Goal: Information Seeking & Learning: Learn about a topic

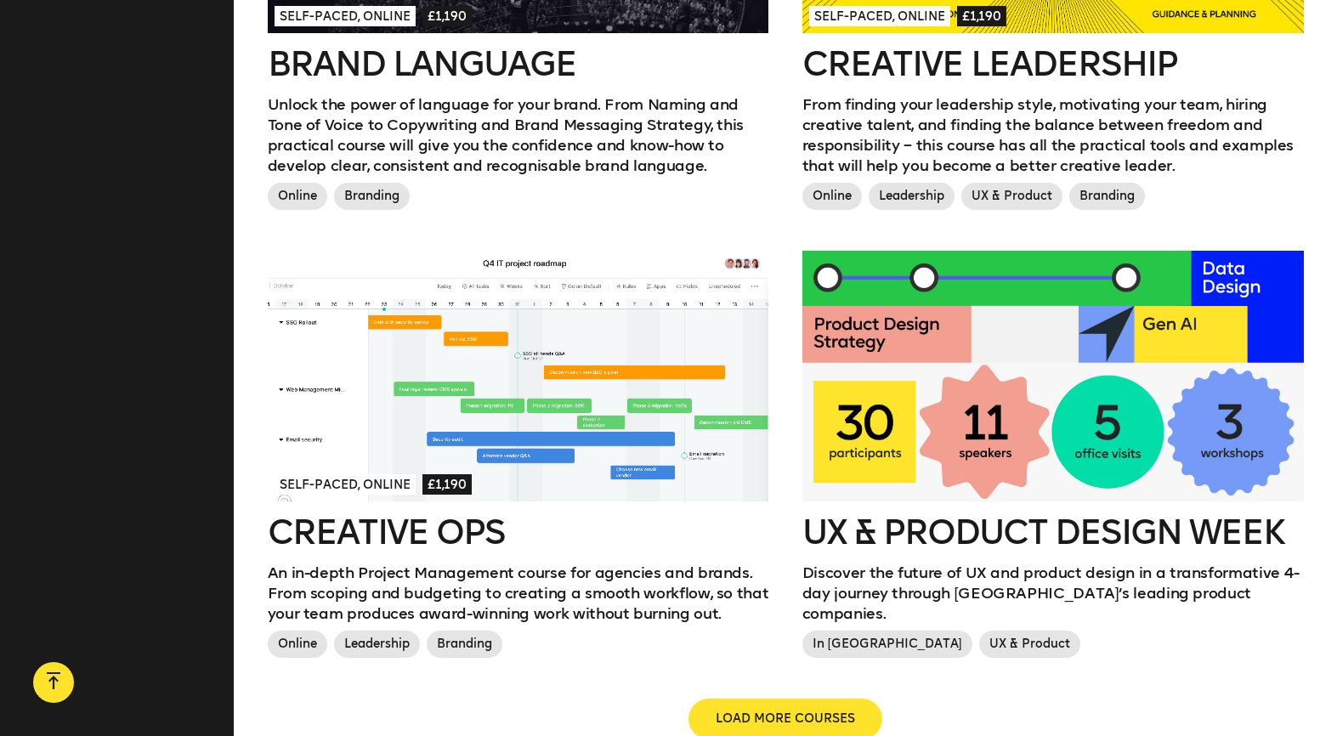
scroll to position [1785, 0]
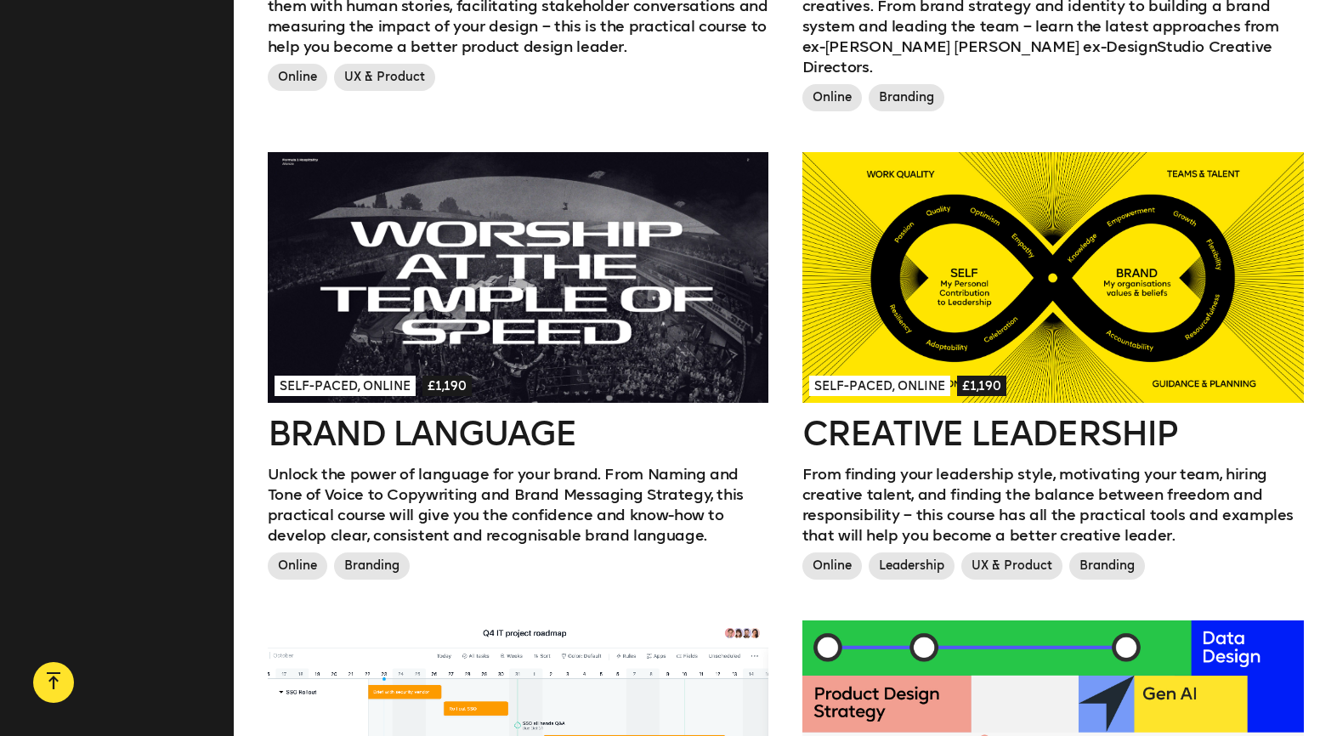
scroll to position [1360, 0]
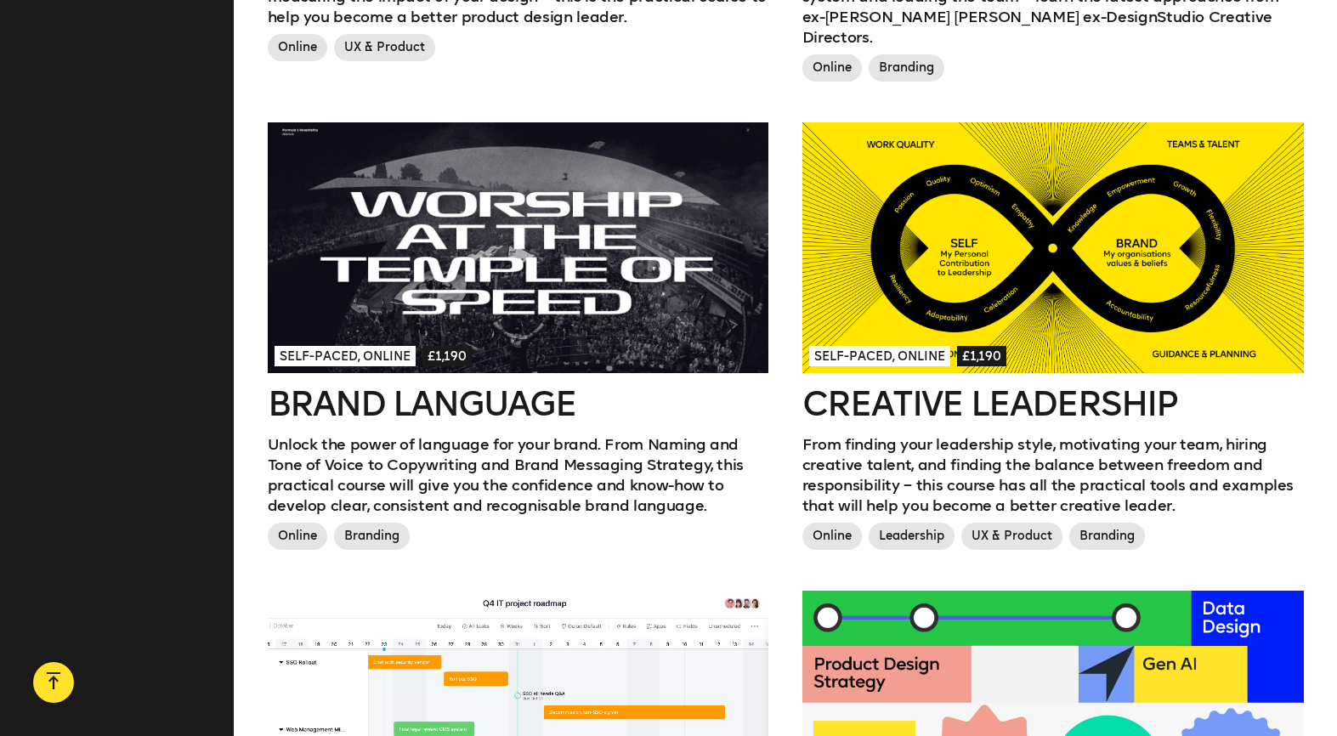
click at [123, 500] on aside "Filters Type All Online In London Topic All Branding Innovation UX & Product Le…" at bounding box center [117, 125] width 234 height 1989
click at [873, 387] on h2 "Creative Leadership" at bounding box center [1052, 404] width 501 height 34
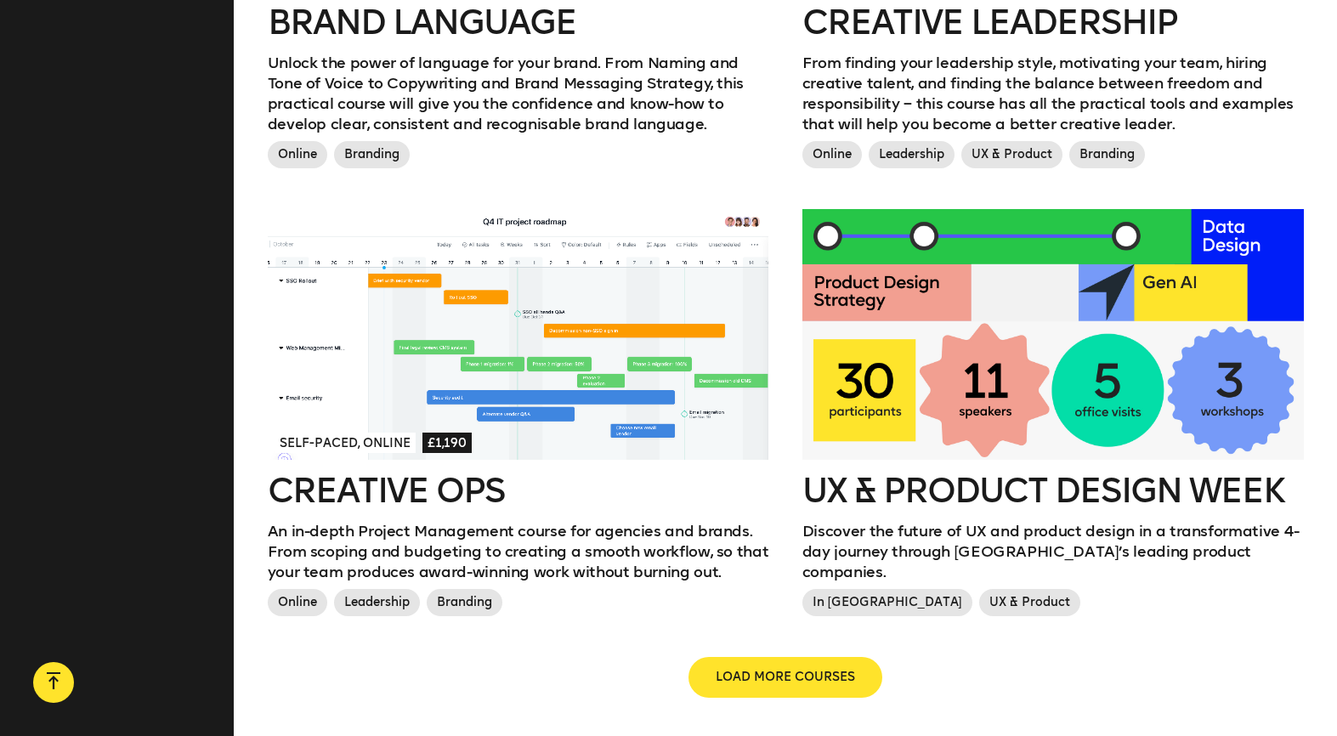
scroll to position [1870, 0]
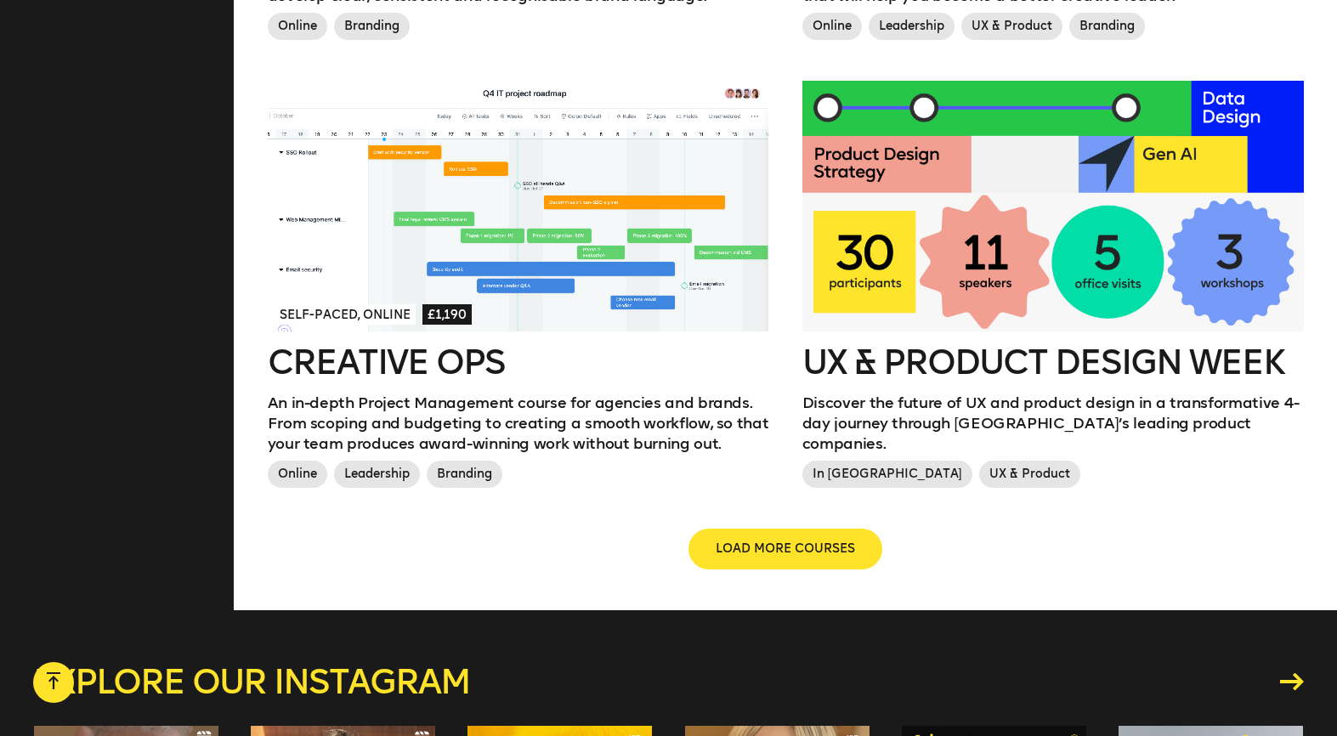
click at [474, 345] on h2 "Creative Ops" at bounding box center [518, 362] width 501 height 34
click at [756, 541] on span "LOAD MORE COURSES" at bounding box center [785, 549] width 139 height 17
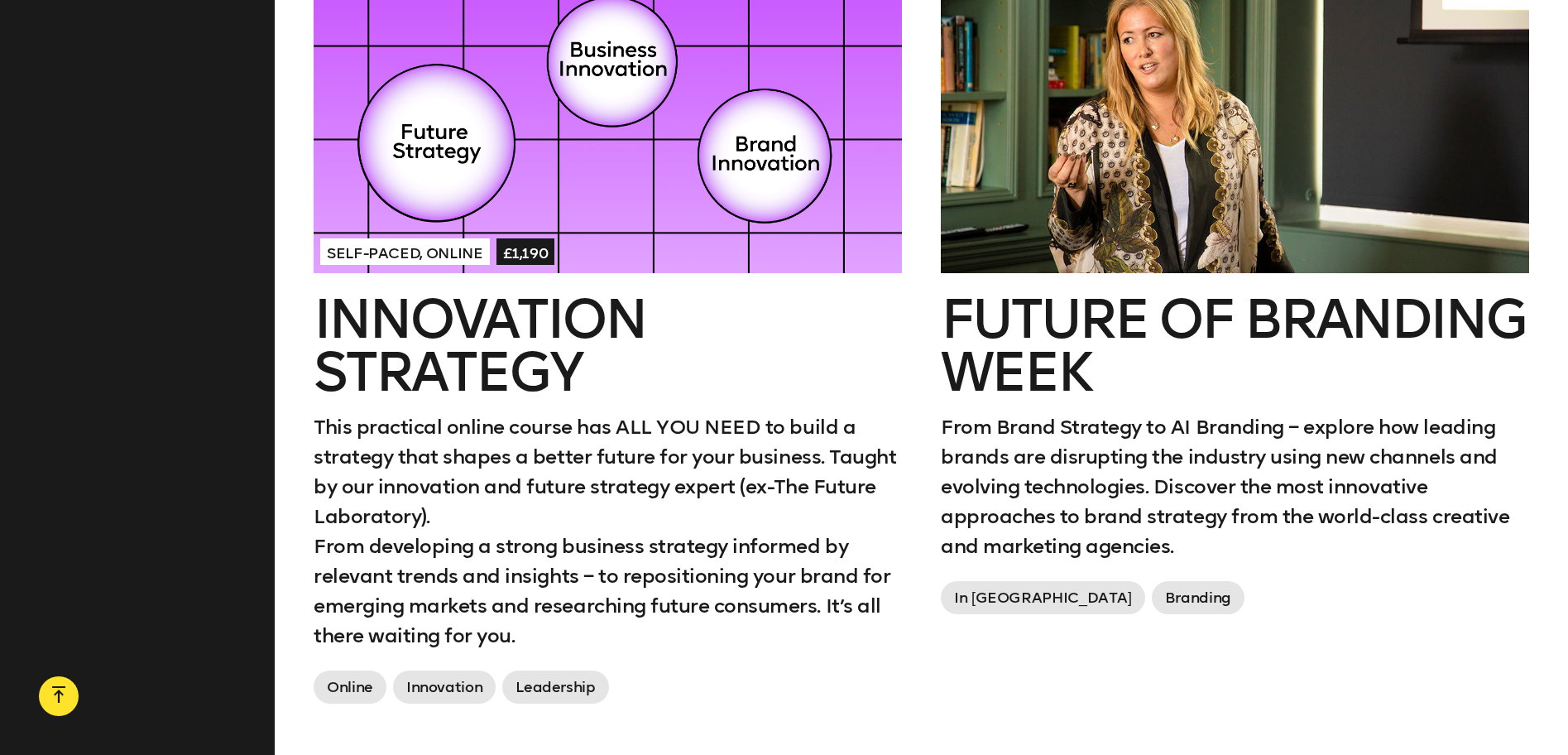
scroll to position [3449, 0]
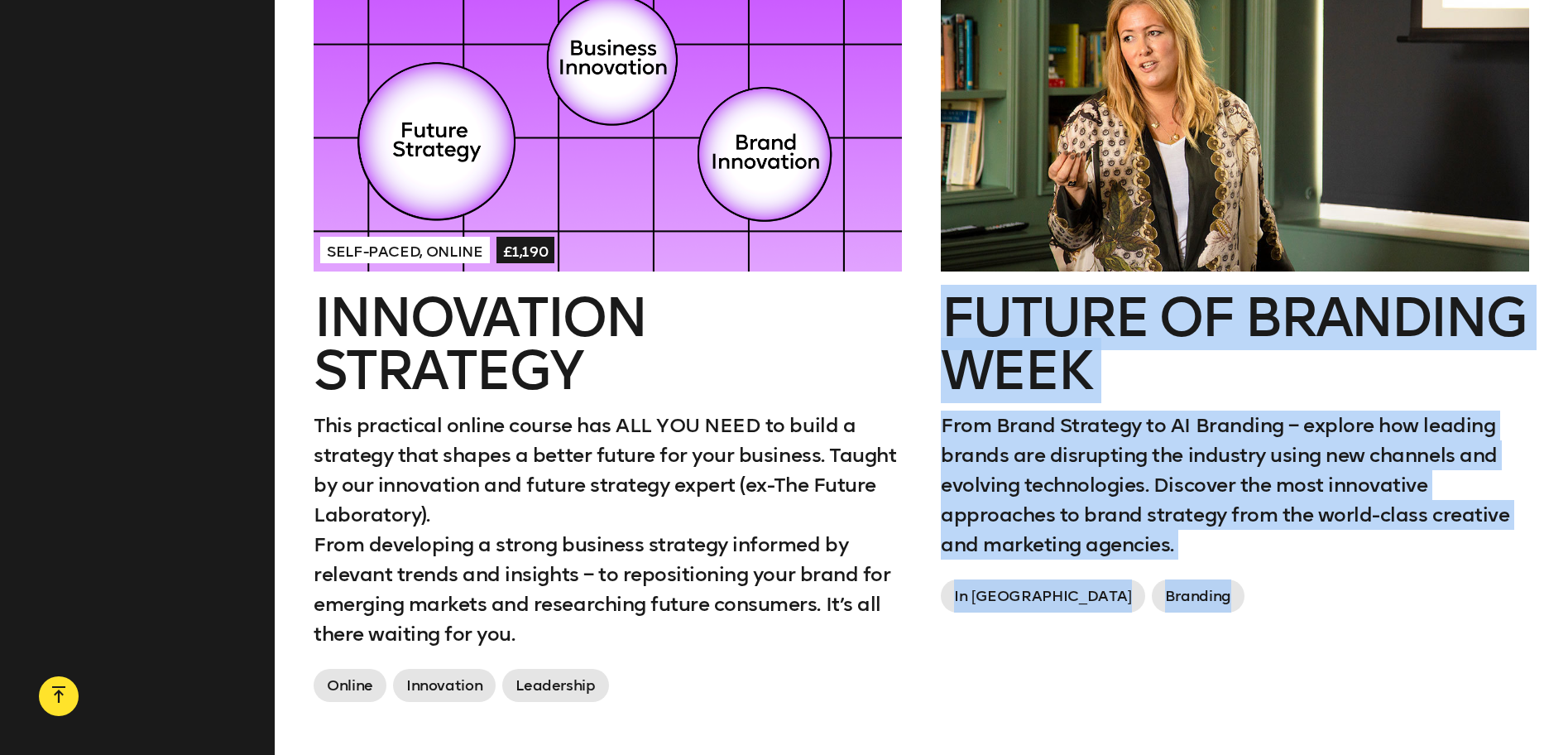
drag, startPoint x: 923, startPoint y: 272, endPoint x: 1154, endPoint y: 562, distance: 370.8
click at [1154, 562] on div "Future of branding week From Brand Strategy to AI Branding – explore how leadin…" at bounding box center [1235, 365] width 627 height 777
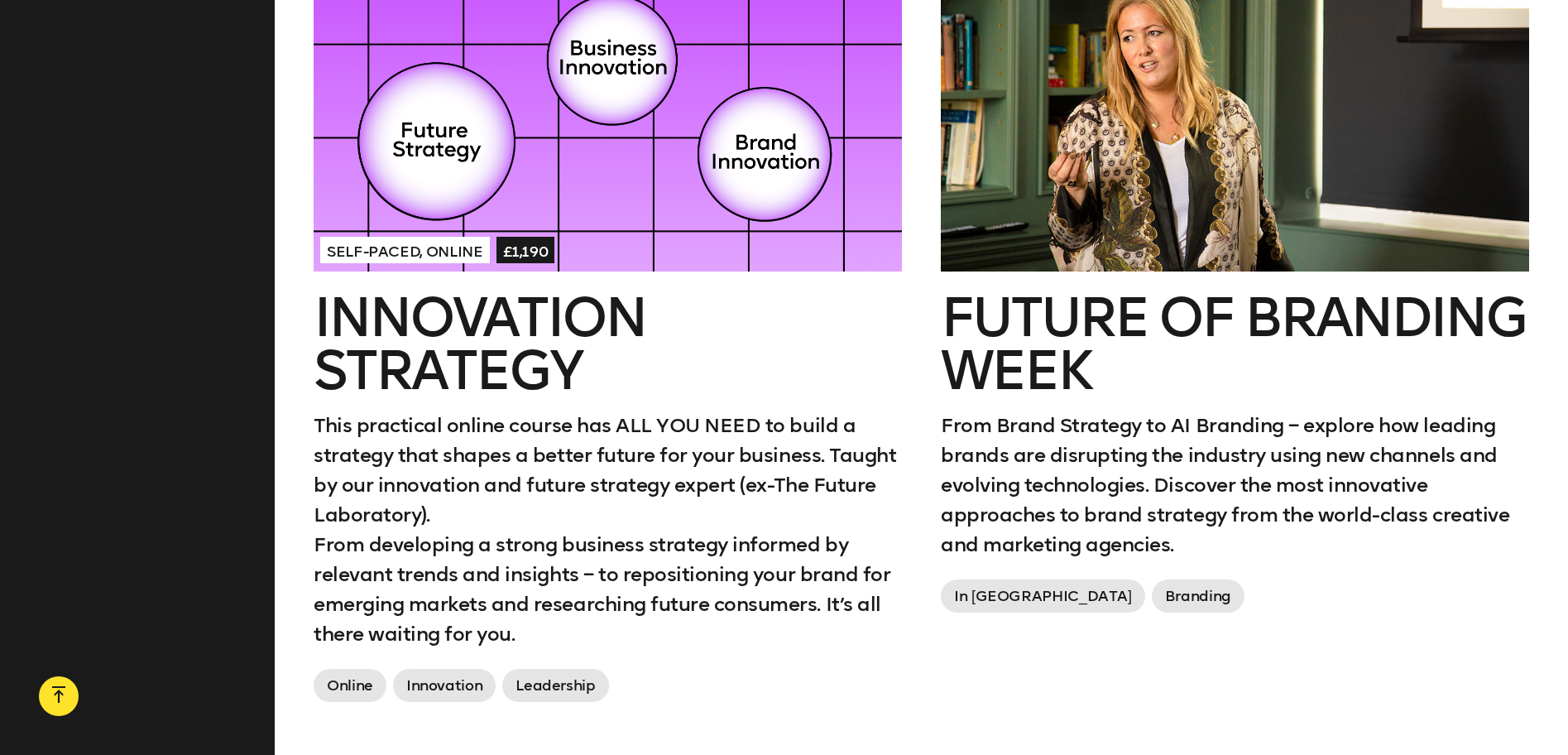
click at [912, 537] on div "Self-paced, Online £1,190 Innovation Strategy This practical online course has …" at bounding box center [608, 365] width 627 height 777
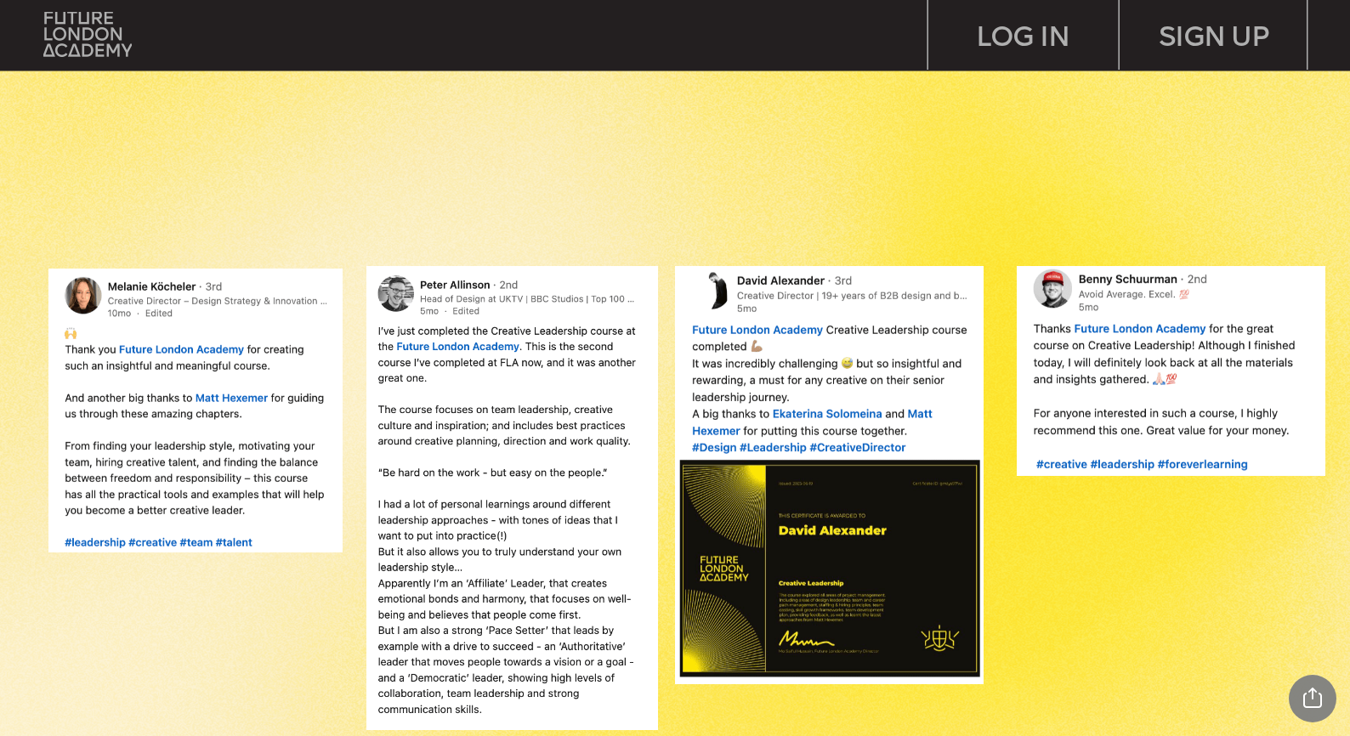
scroll to position [1445, 0]
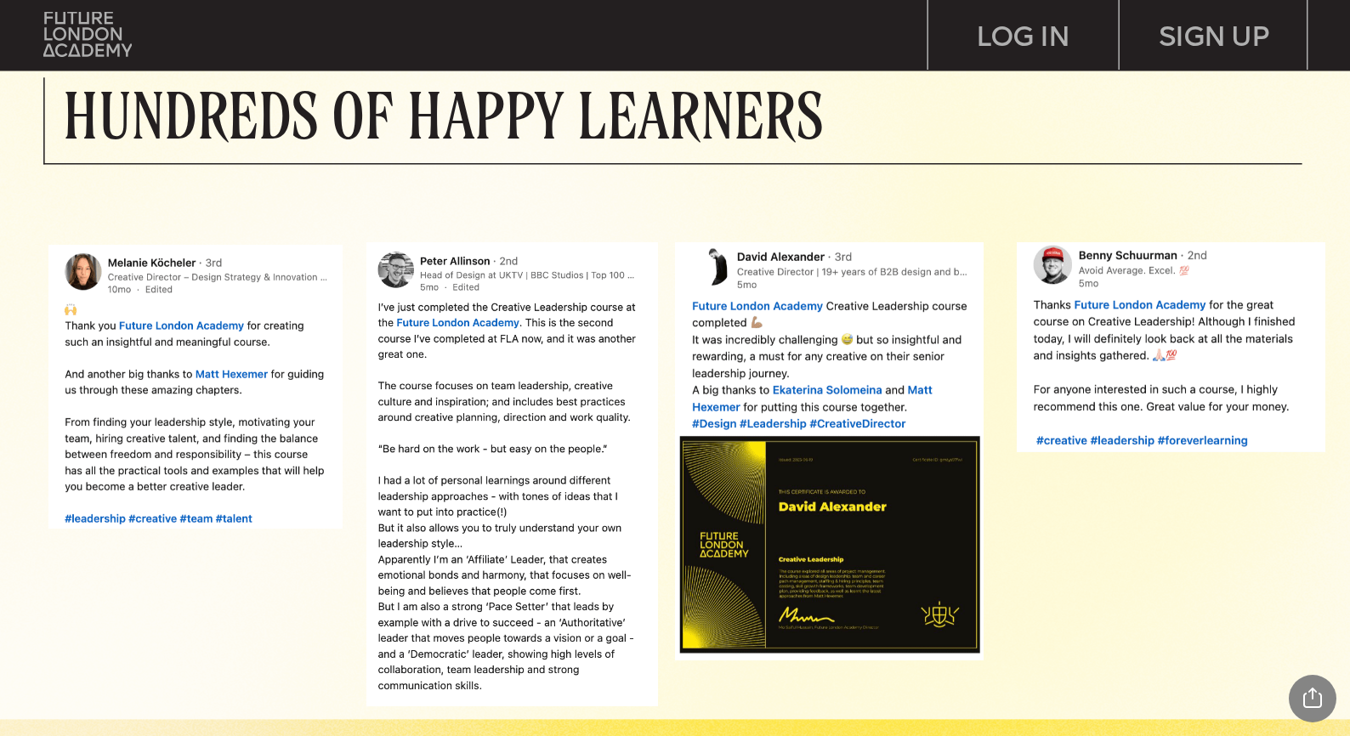
drag, startPoint x: 109, startPoint y: 587, endPoint x: 133, endPoint y: 581, distance: 25.4
click at [109, 587] on div at bounding box center [682, 369] width 2106 height 699
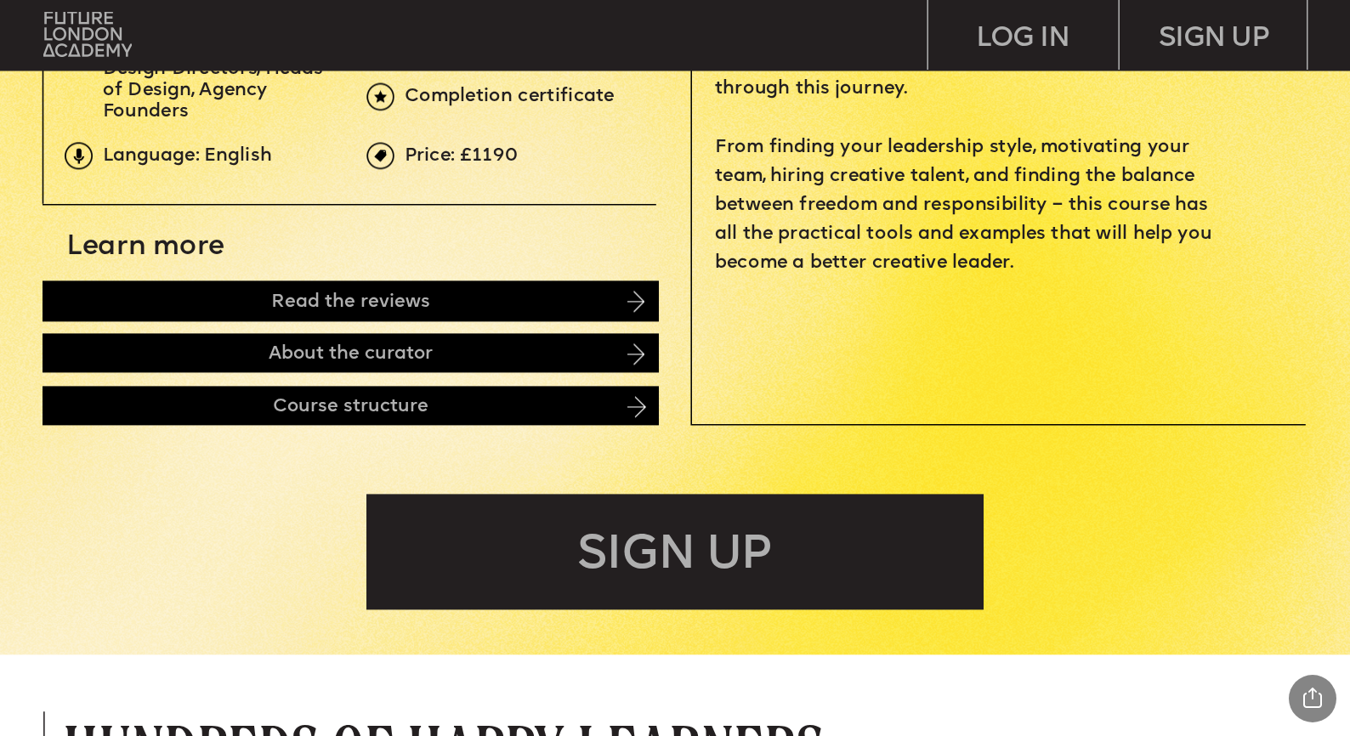
scroll to position [765, 0]
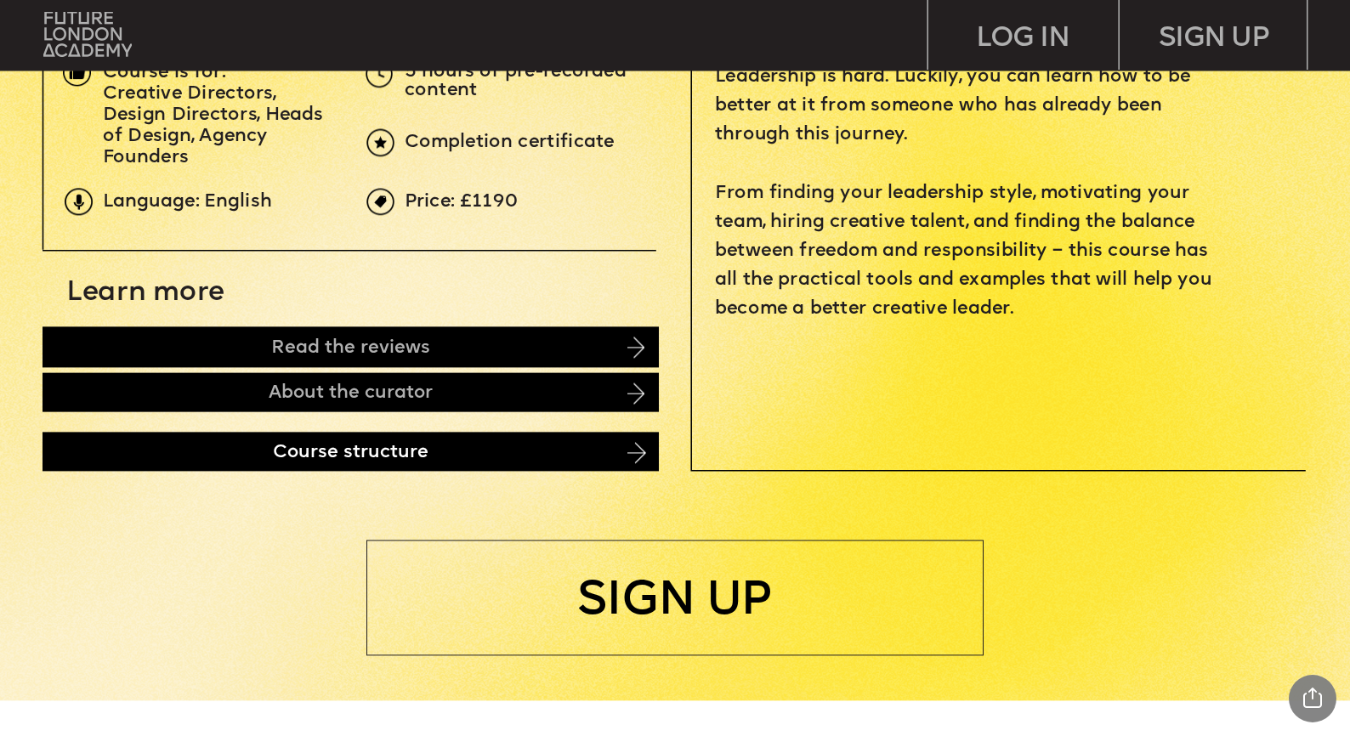
click at [384, 451] on div "Course structure" at bounding box center [350, 452] width 617 height 40
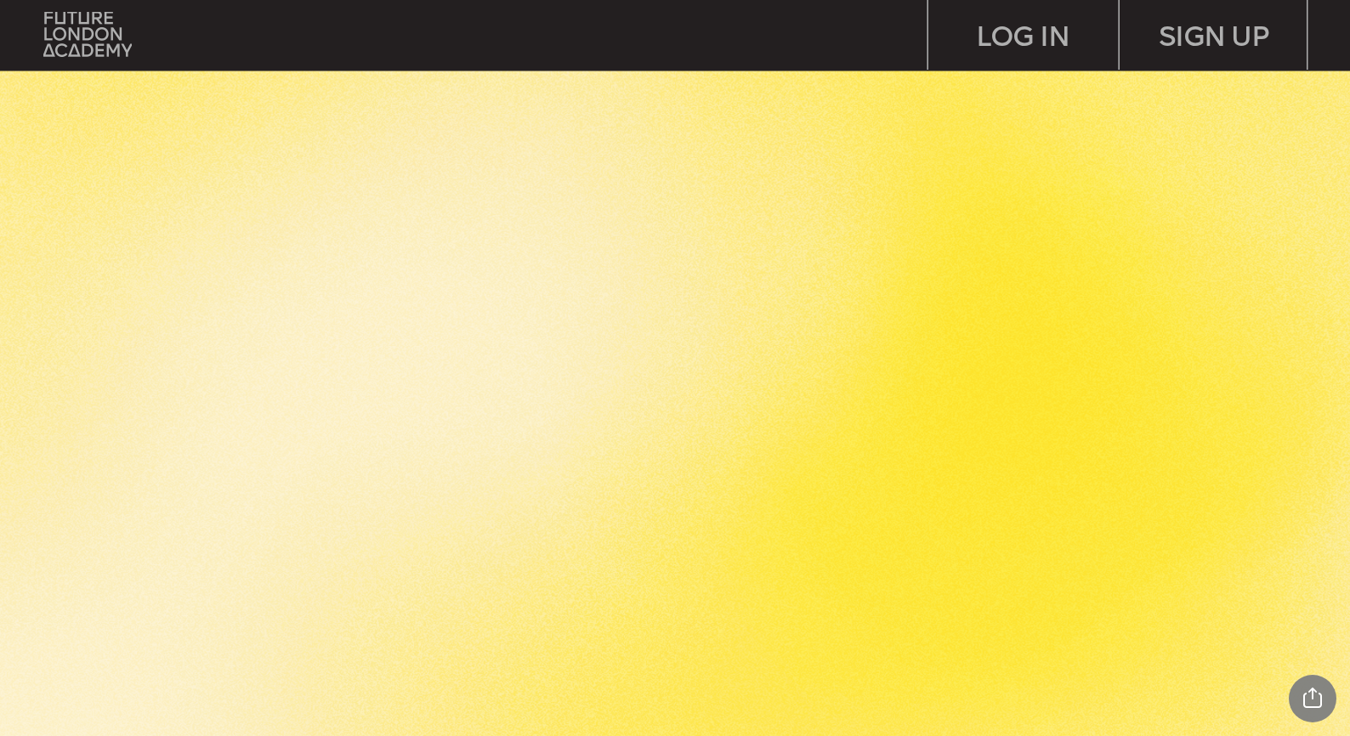
scroll to position [3138, 0]
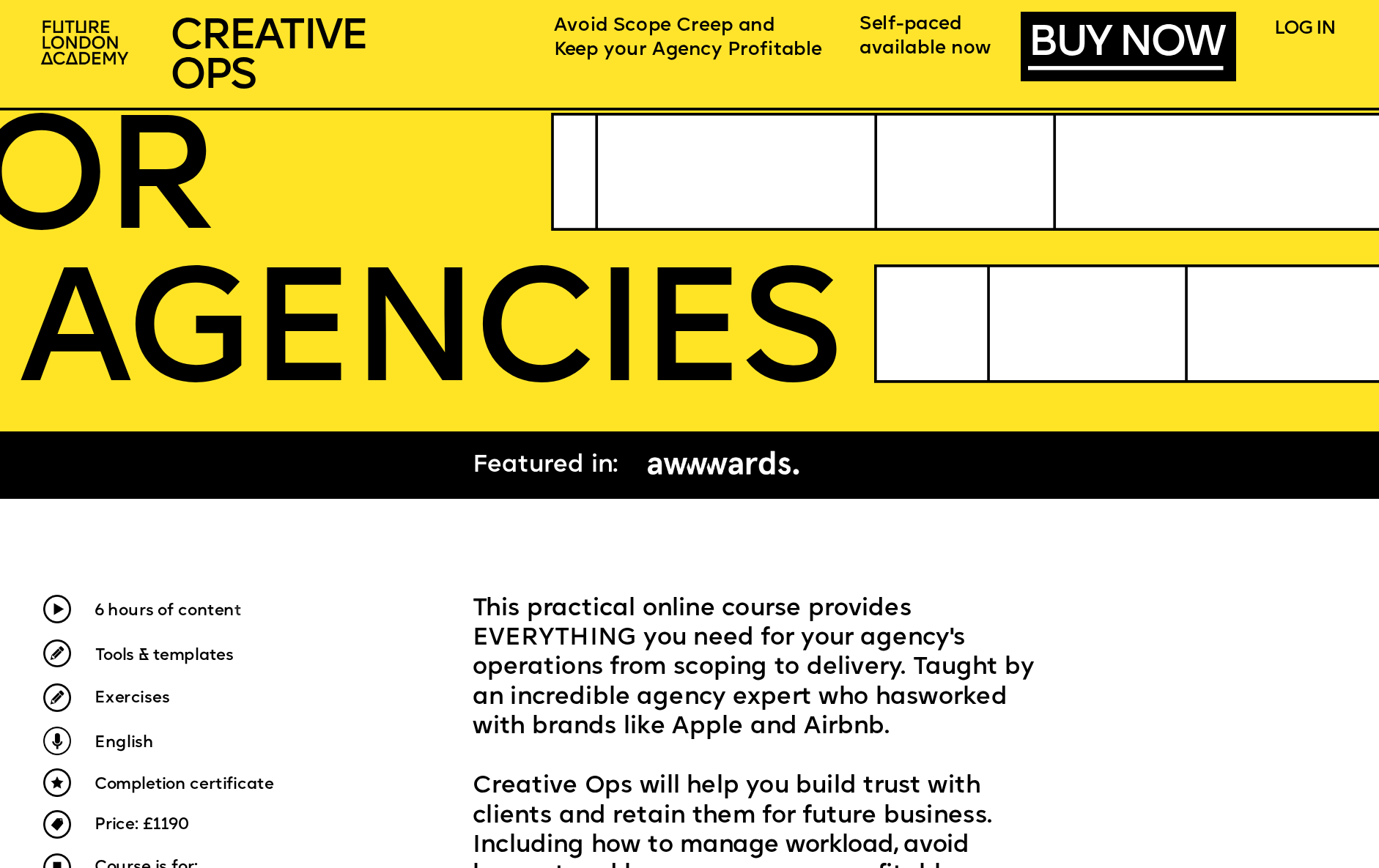
scroll to position [348, 0]
click at [518, 343] on span "AGENCIES" at bounding box center [428, 340] width 818 height 162
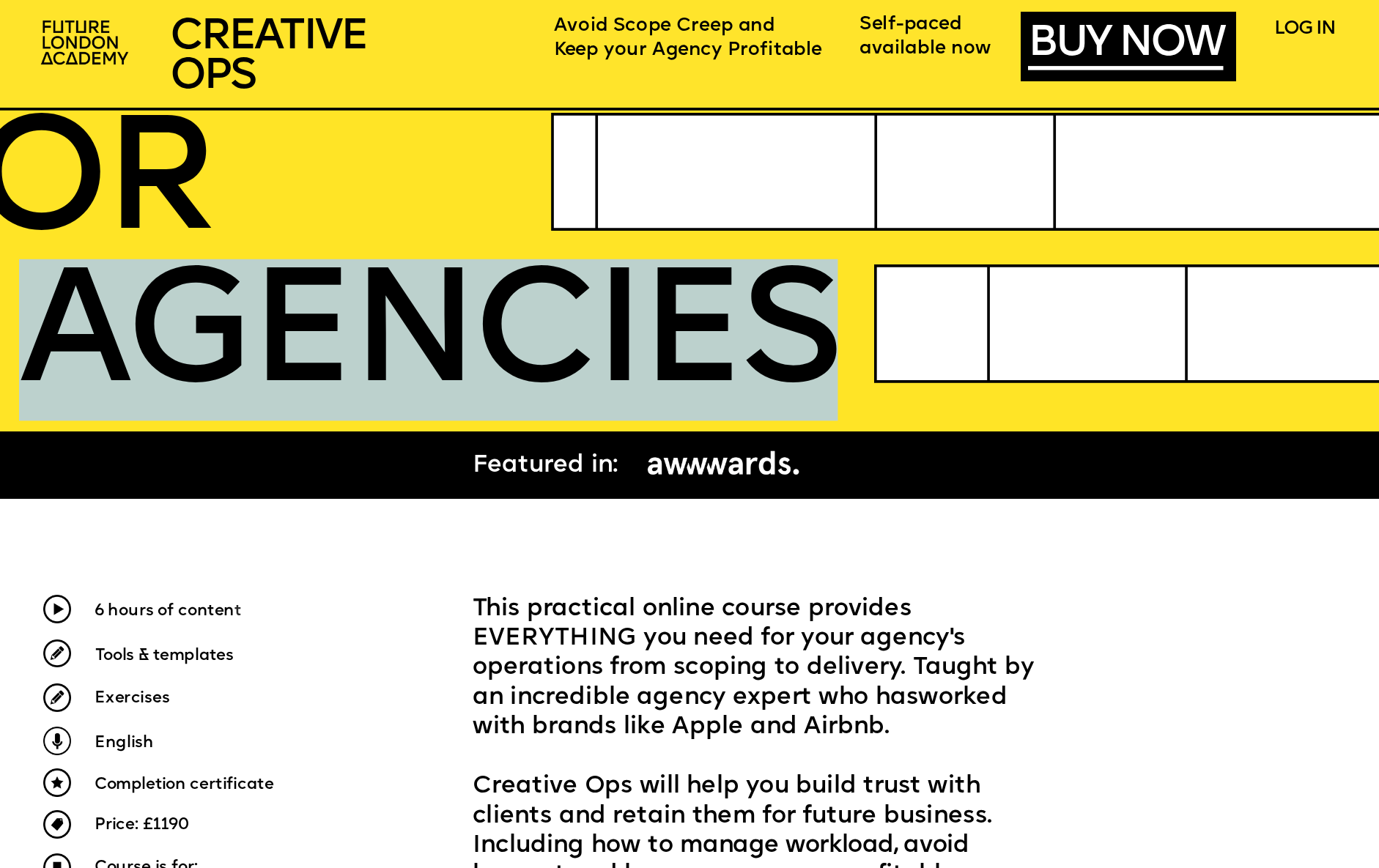
click at [518, 343] on span "AGENCIES" at bounding box center [428, 340] width 818 height 162
drag, startPoint x: 518, startPoint y: 343, endPoint x: 241, endPoint y: 374, distance: 278.7
click at [241, 374] on span "AGENCIES" at bounding box center [428, 340] width 818 height 162
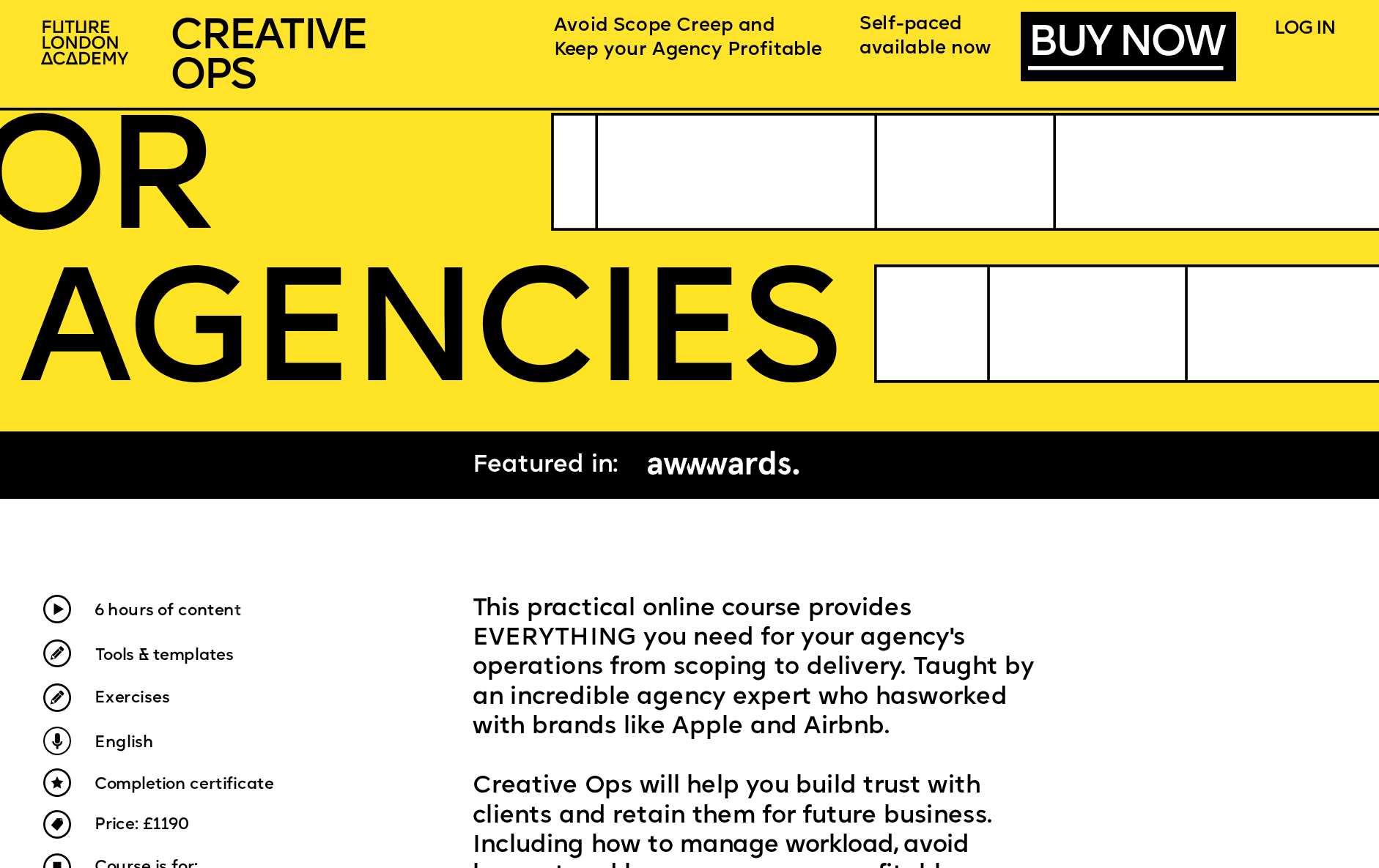
click at [241, 374] on span "AGENCIES" at bounding box center [428, 340] width 818 height 162
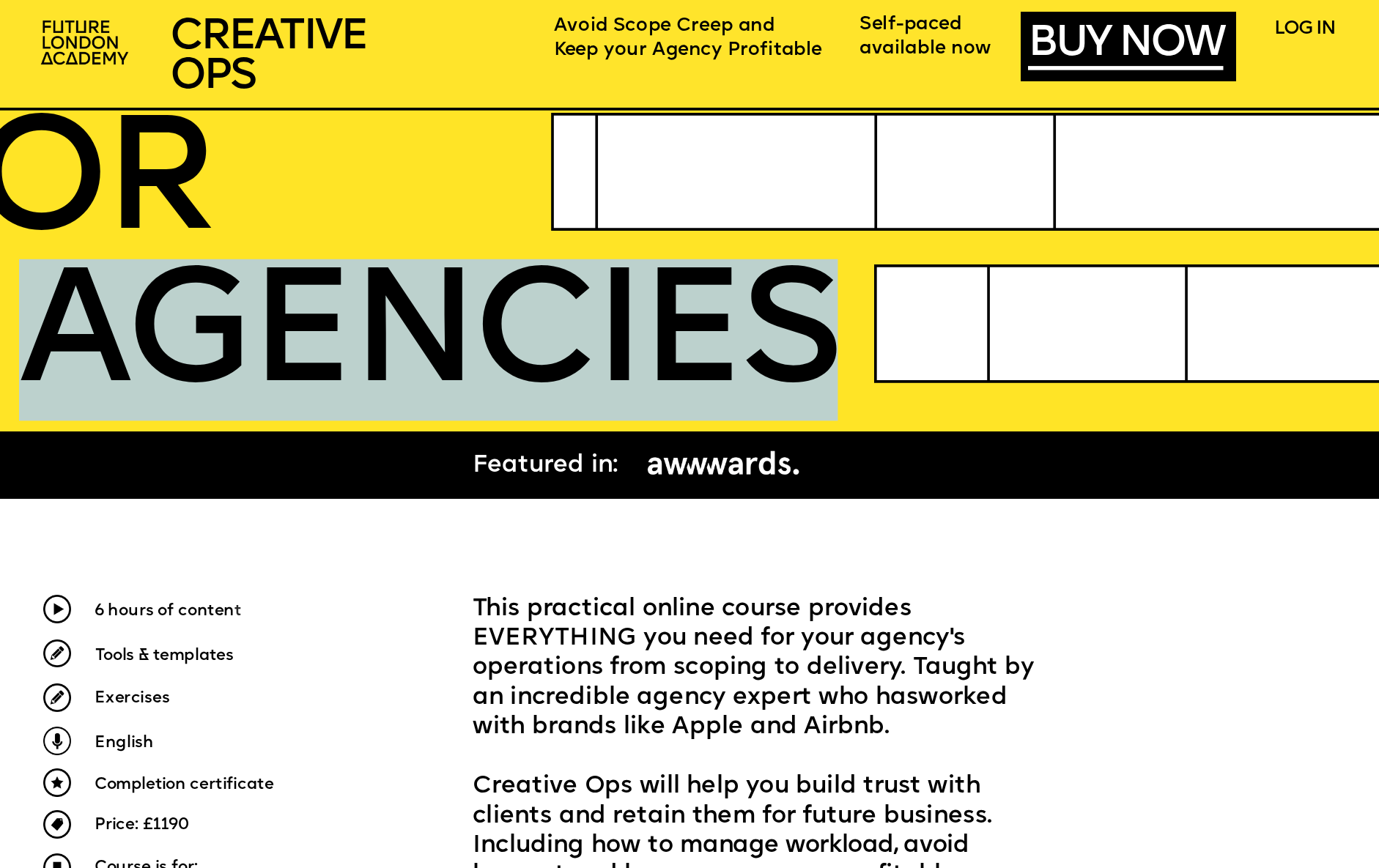
click at [241, 374] on span "AGENCIES" at bounding box center [428, 340] width 818 height 162
click at [203, 370] on span "AGENCIES" at bounding box center [428, 340] width 818 height 162
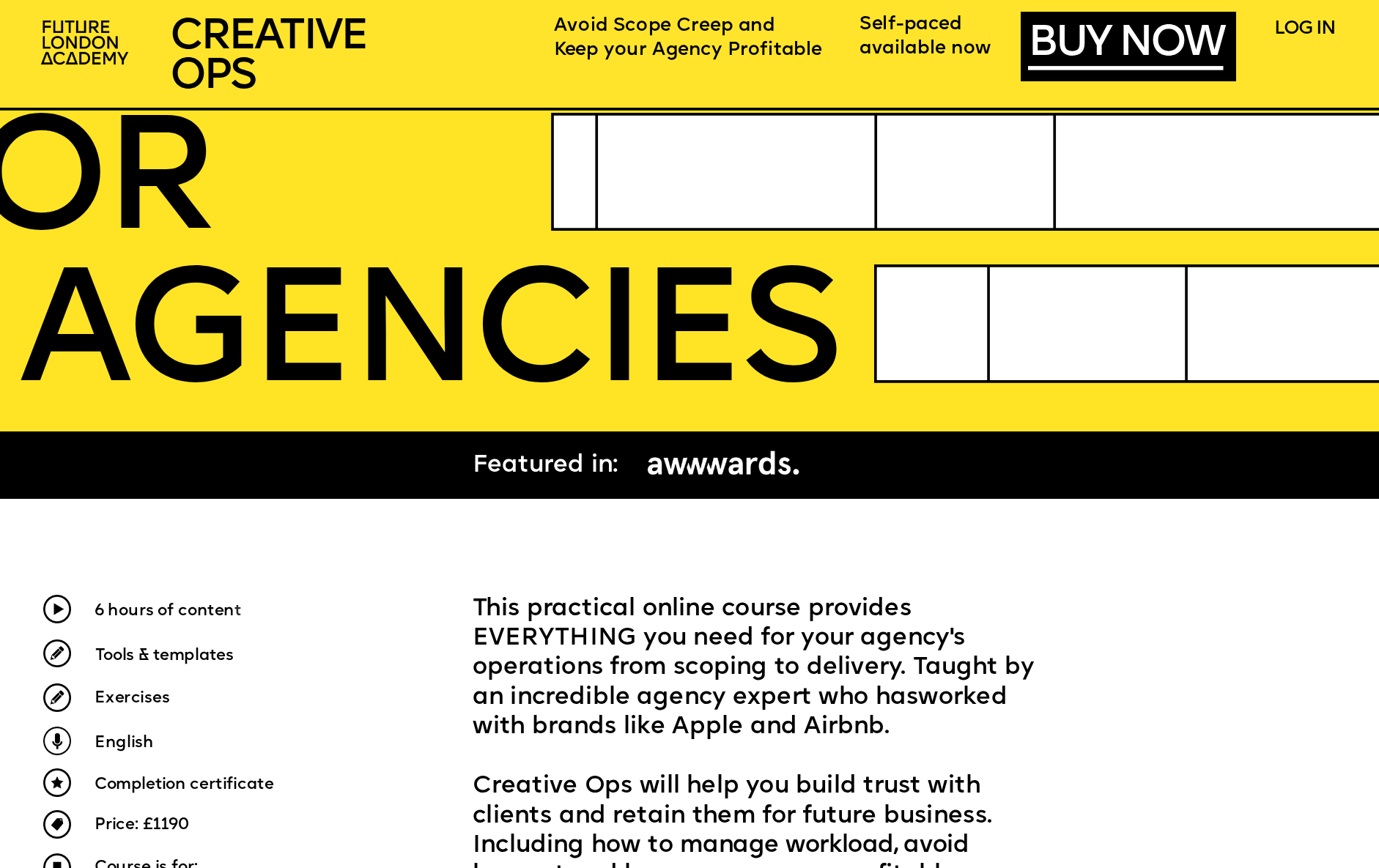
scroll to position [0, 0]
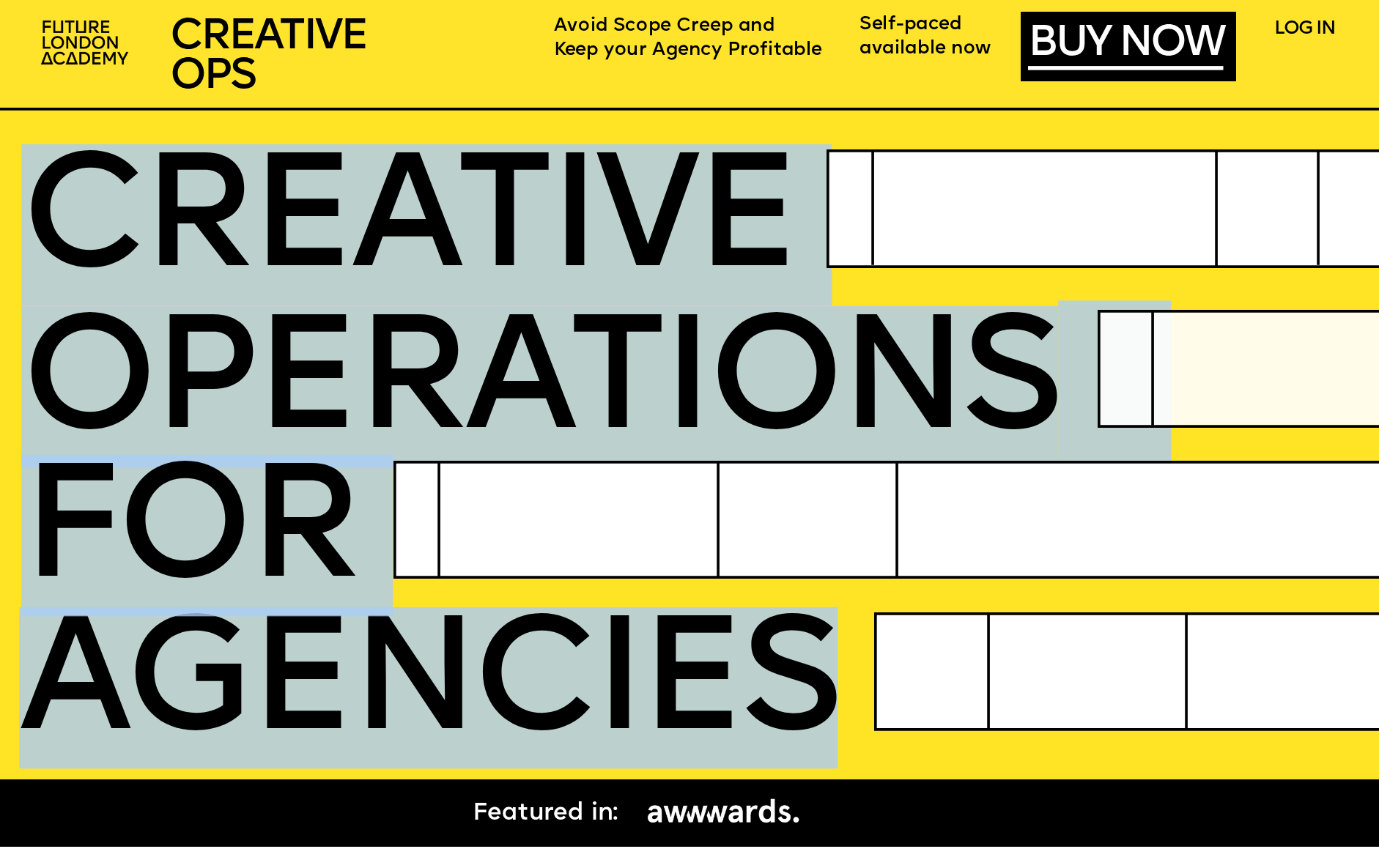
drag, startPoint x: 41, startPoint y: 259, endPoint x: 843, endPoint y: 719, distance: 924.6
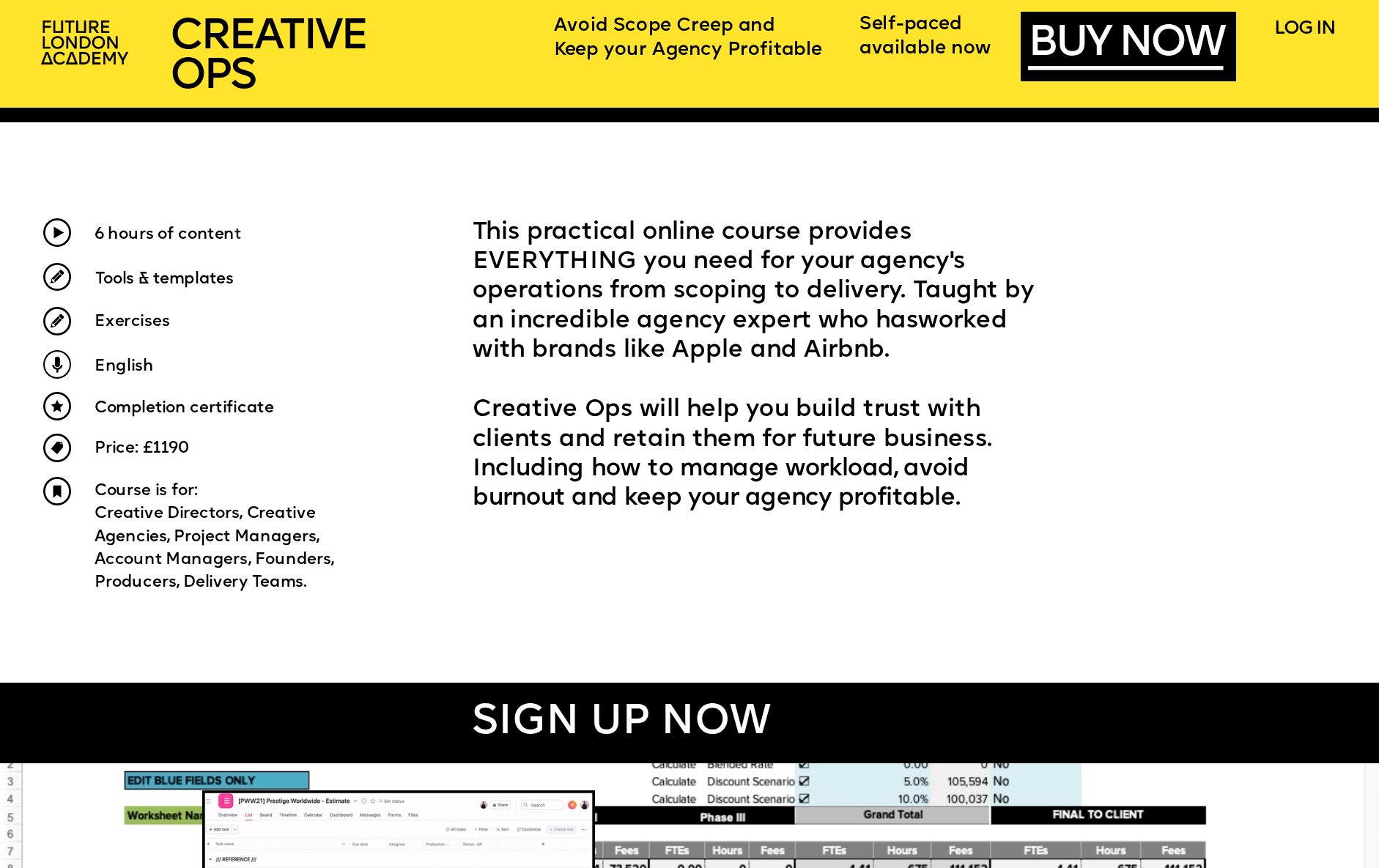
scroll to position [725, 0]
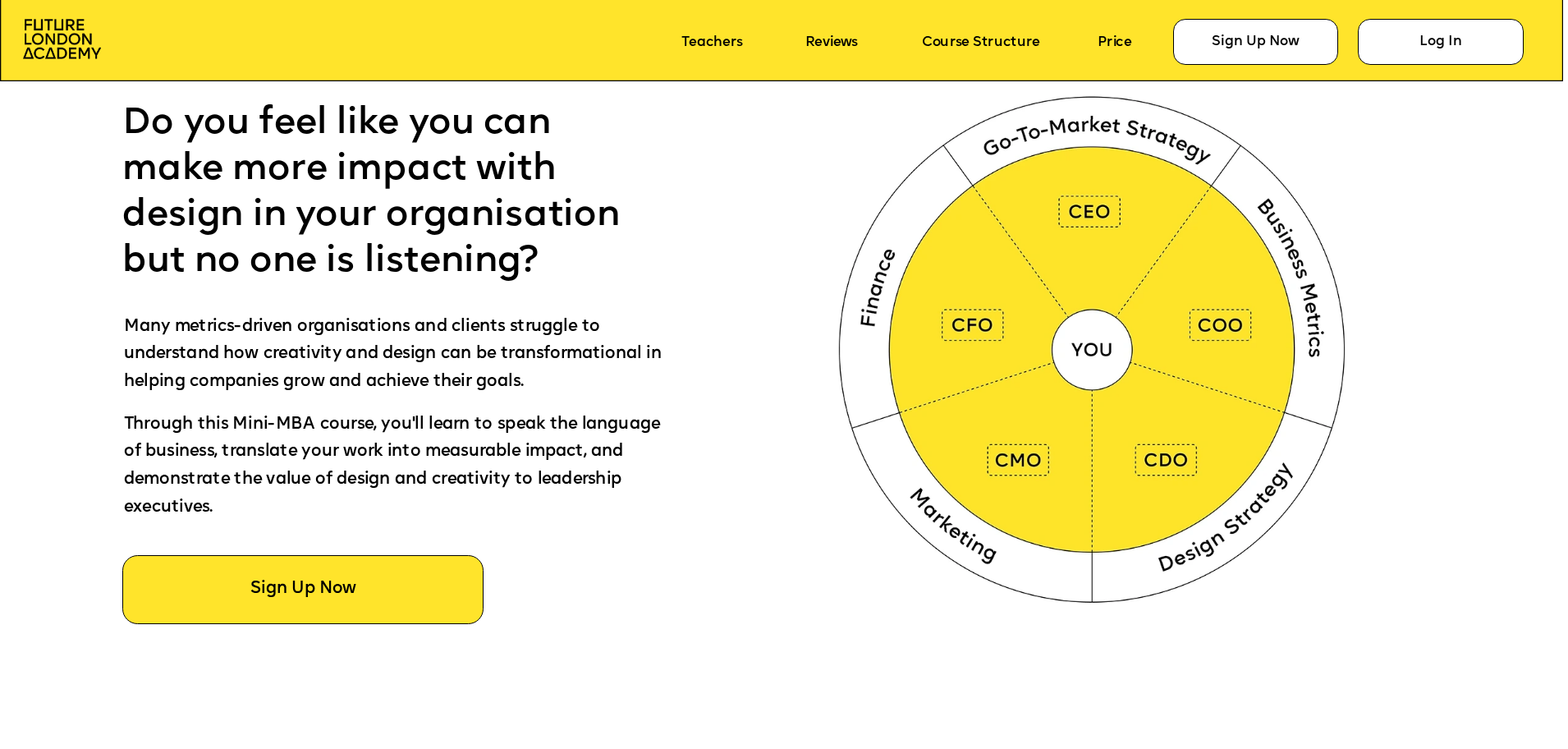
scroll to position [1095, 0]
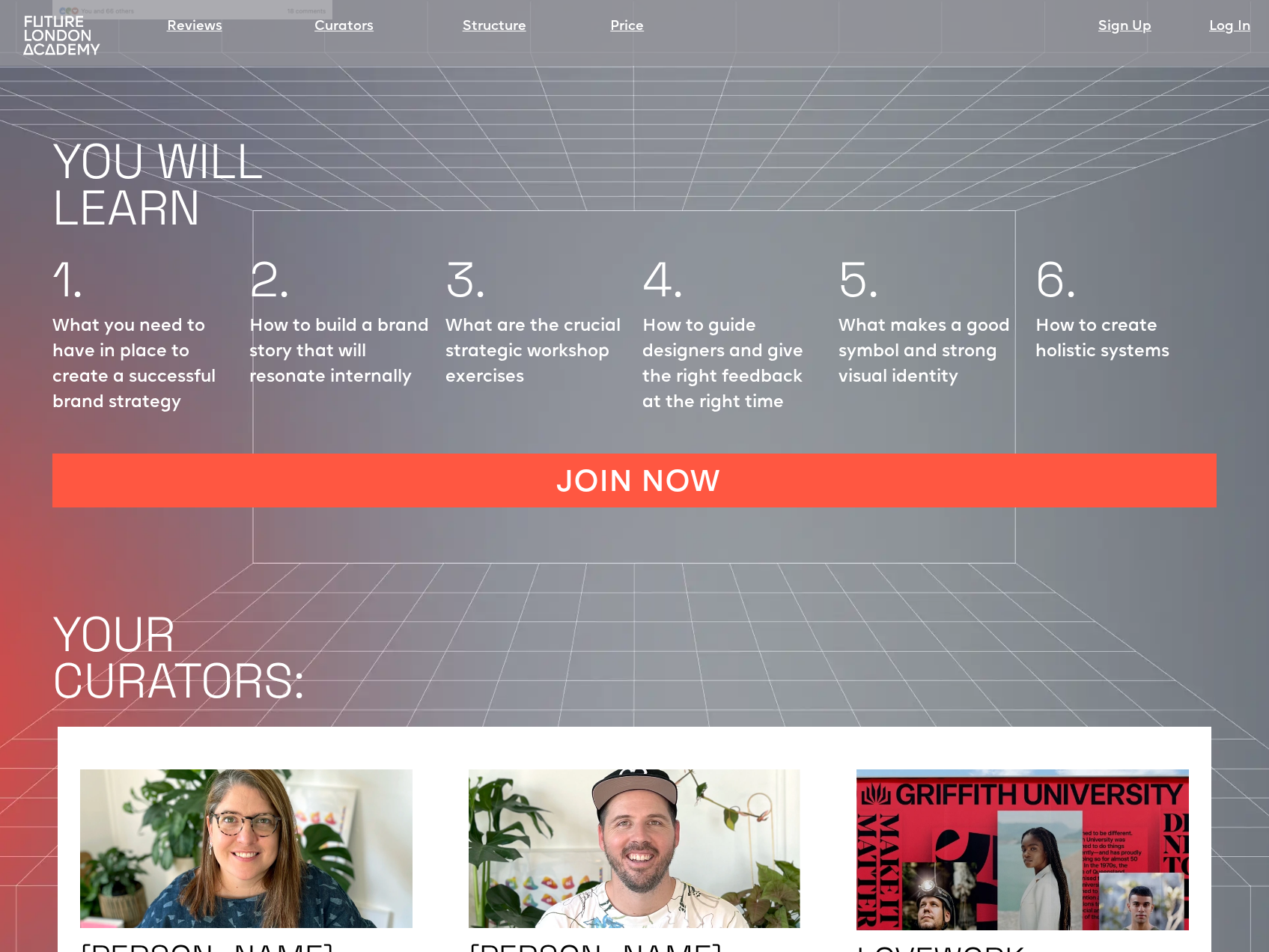
scroll to position [2011, 0]
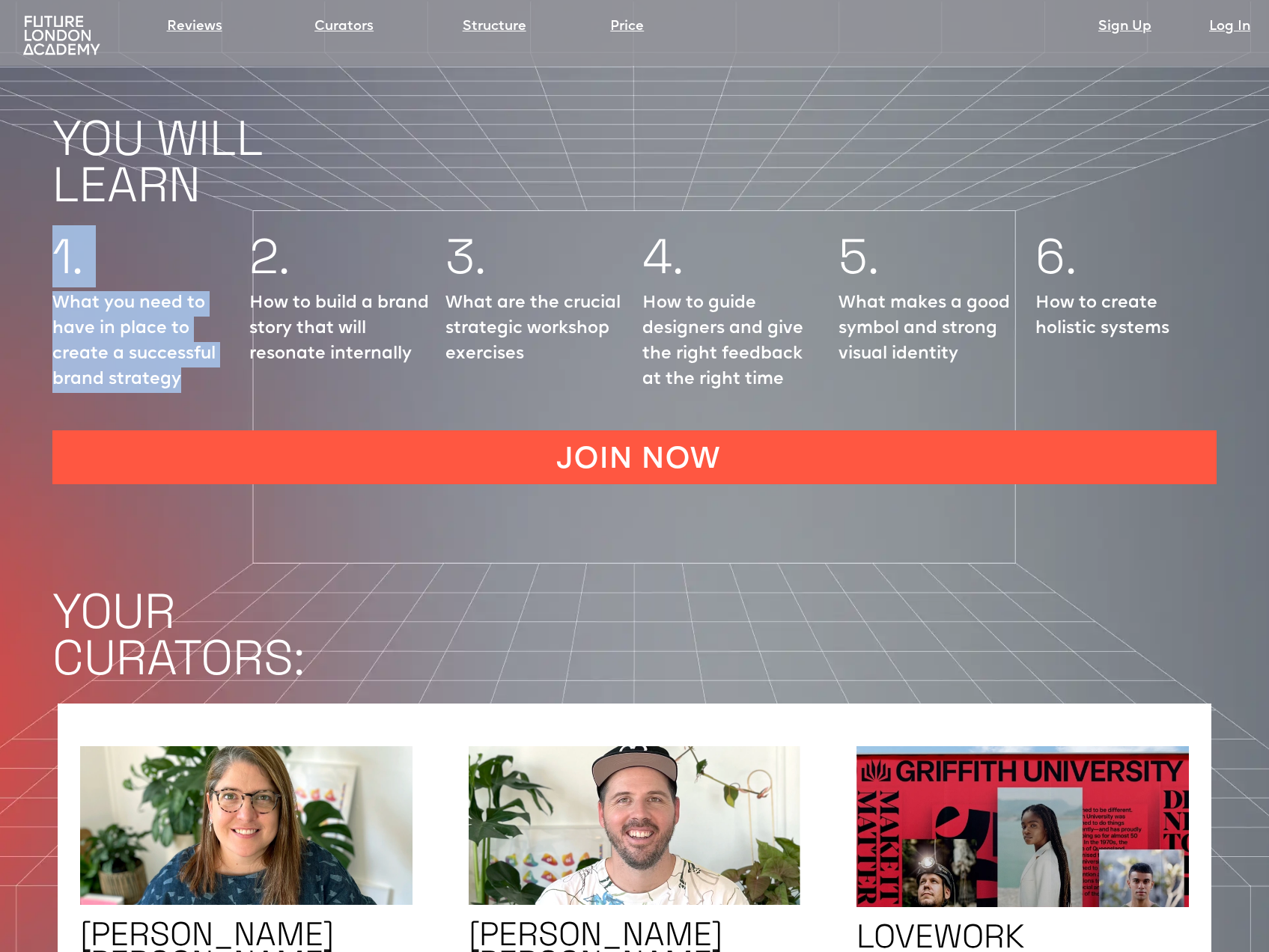
drag, startPoint x: 57, startPoint y: 210, endPoint x: 213, endPoint y: 343, distance: 205.0
click at [213, 343] on div "1. What you need to have in place to create a successful brand strategy" at bounding box center [143, 317] width 182 height 166
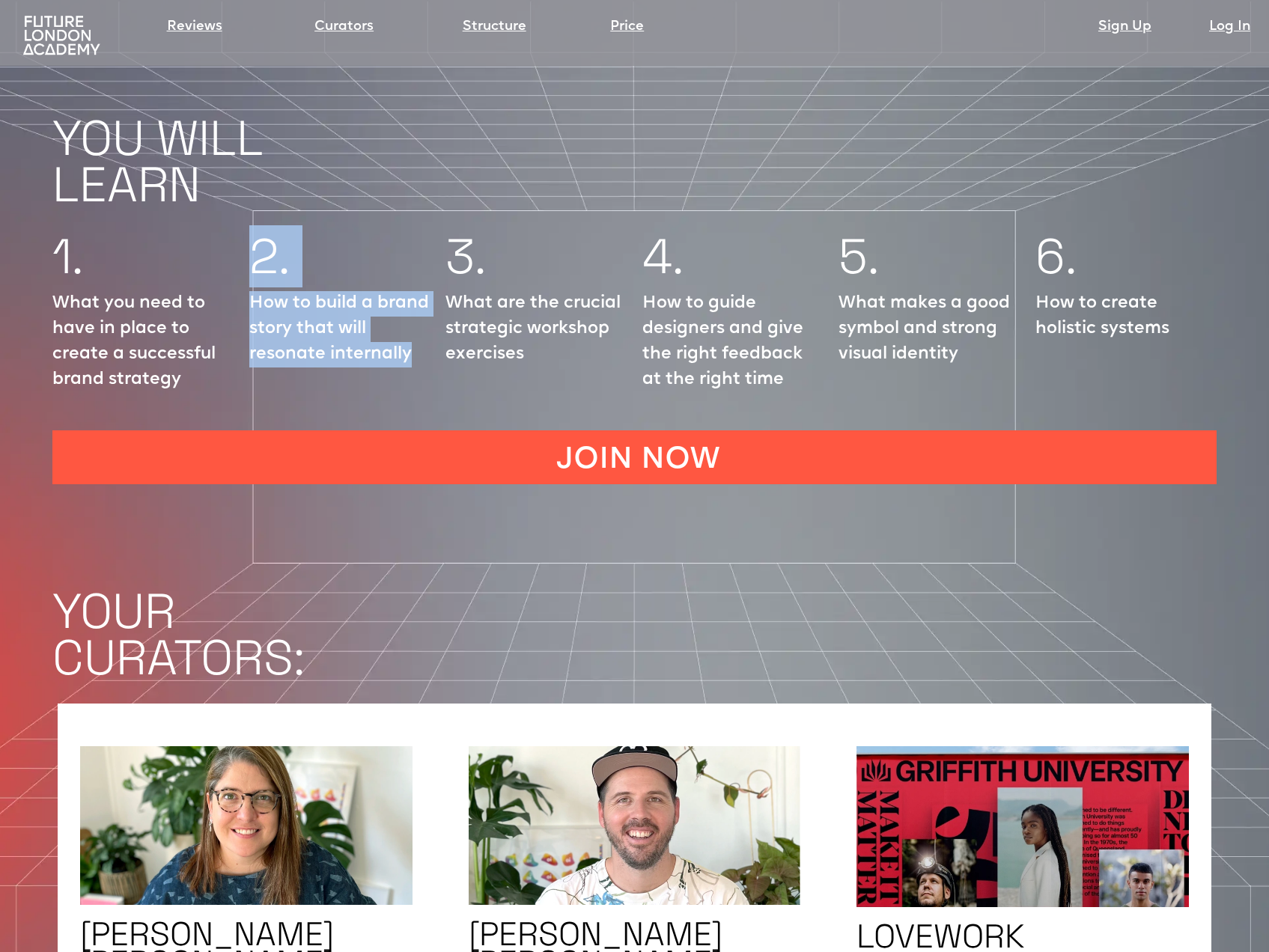
drag, startPoint x: 256, startPoint y: 205, endPoint x: 436, endPoint y: 328, distance: 218.0
click at [436, 328] on div "1. What you need to have in place to create a successful brand strategy 2. How …" at bounding box center [634, 317] width 1269 height 196
drag, startPoint x: 436, startPoint y: 328, endPoint x: 436, endPoint y: 187, distance: 141.0
click at [436, 219] on div "1. What you need to have in place to create a successful brand strategy 2. How …" at bounding box center [634, 317] width 1269 height 196
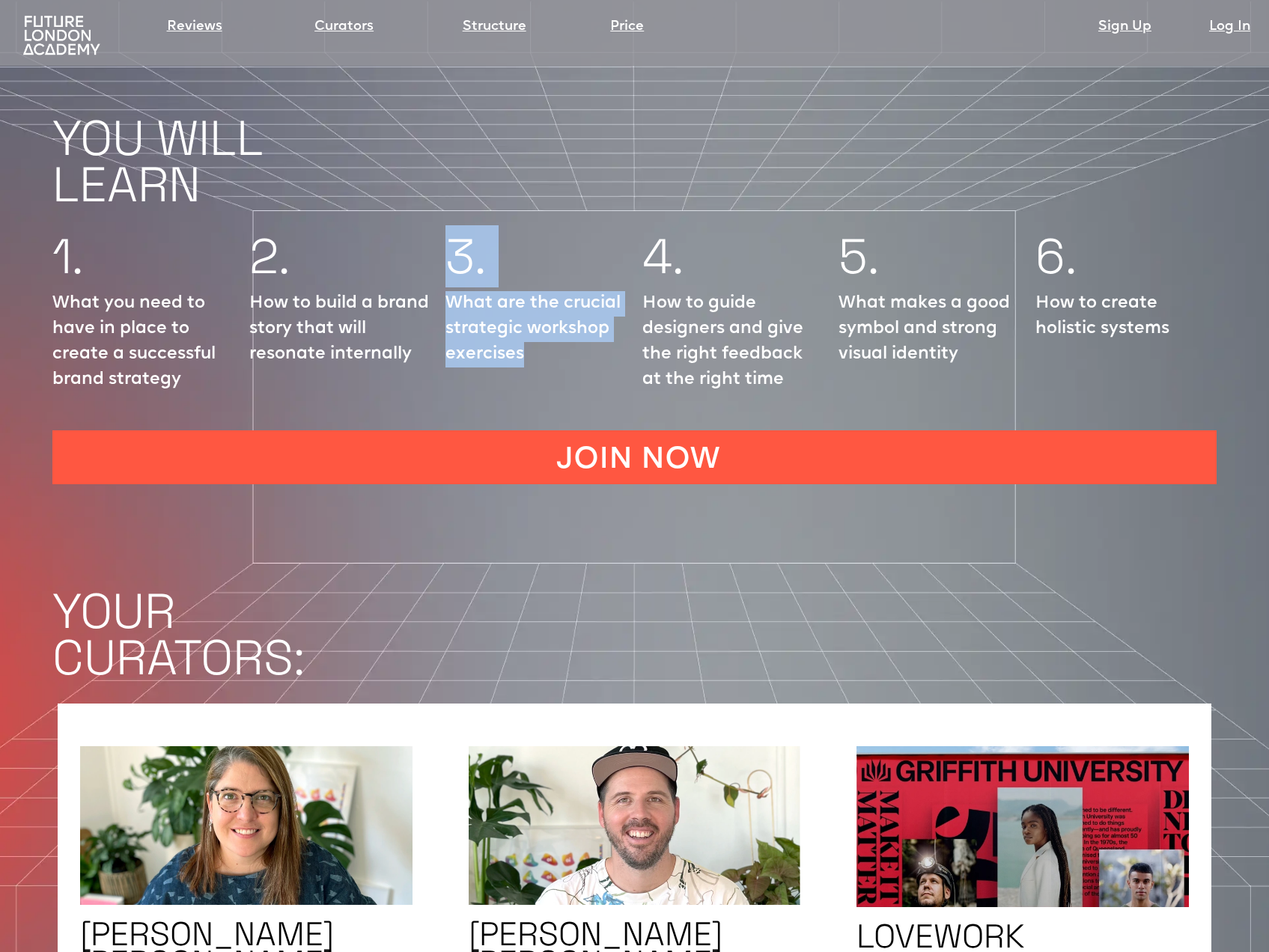
drag, startPoint x: 448, startPoint y: 192, endPoint x: 538, endPoint y: 313, distance: 150.8
click at [538, 313] on div "3. What are the crucial strategic workshop exercises" at bounding box center [536, 317] width 182 height 166
drag, startPoint x: 538, startPoint y: 313, endPoint x: 613, endPoint y: 182, distance: 151.0
click at [613, 234] on div "3. What are the crucial strategic workshop exercises" at bounding box center [536, 317] width 182 height 166
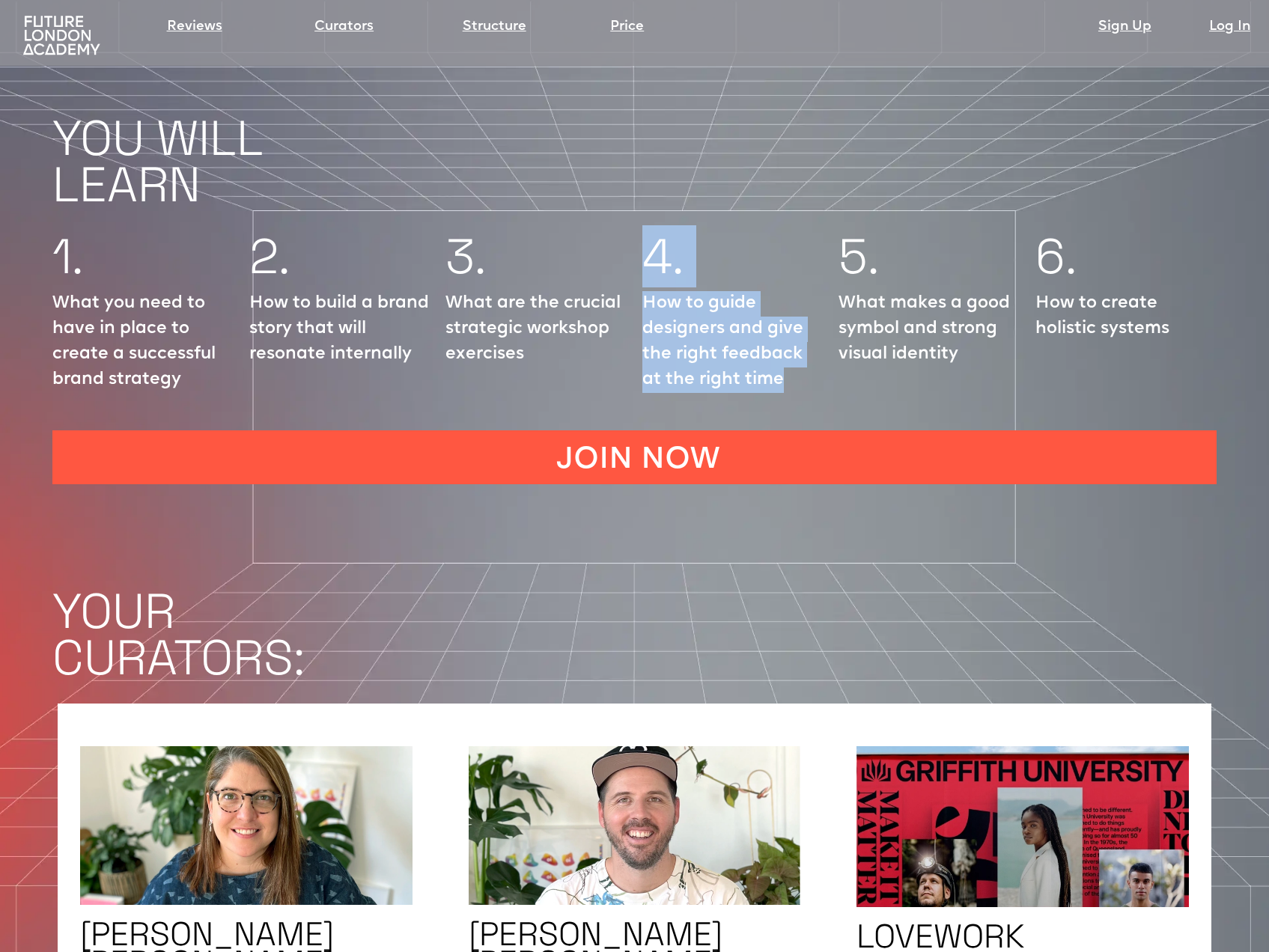
drag, startPoint x: 644, startPoint y: 209, endPoint x: 780, endPoint y: 336, distance: 186.1
click at [780, 336] on div "4. How to guide designers and give the right feedback at the right time" at bounding box center [733, 317] width 182 height 166
click at [822, 234] on div "4. How to guide designers and give the right feedback at the right time" at bounding box center [733, 317] width 182 height 166
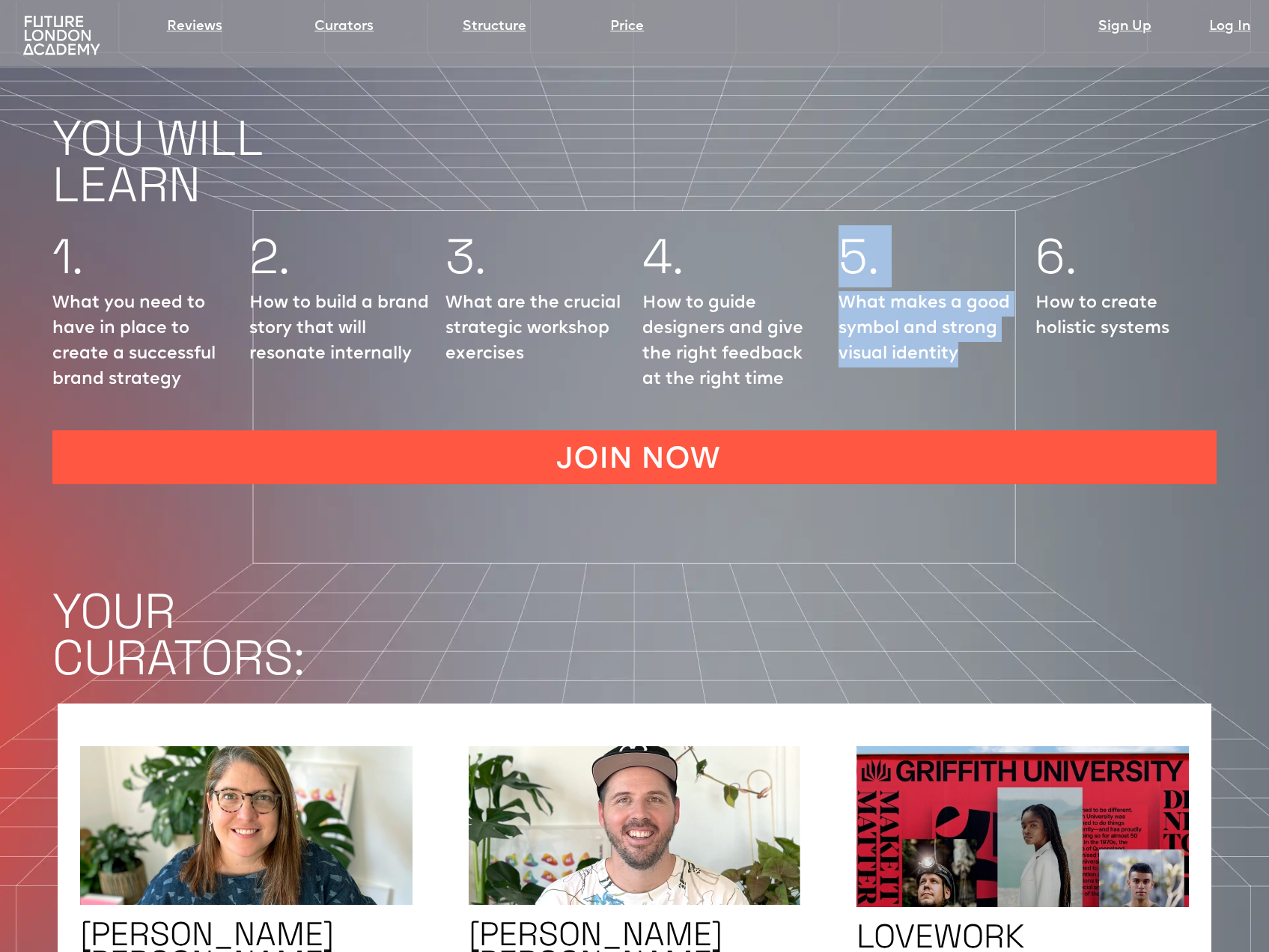
drag, startPoint x: 845, startPoint y: 200, endPoint x: 964, endPoint y: 319, distance: 168.3
click at [964, 319] on div "5. What makes a good symbol and strong visual identity" at bounding box center [929, 317] width 182 height 166
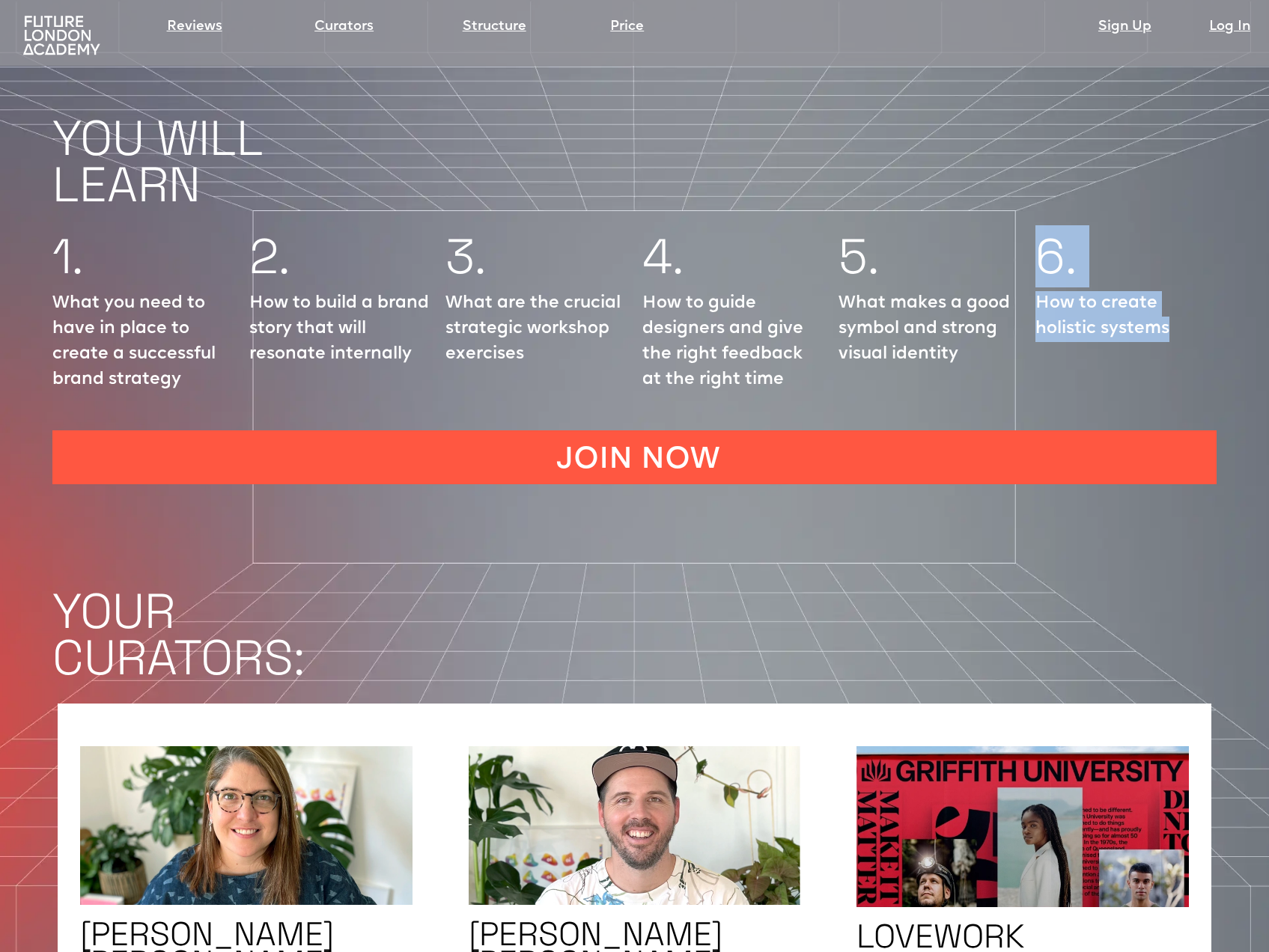
drag, startPoint x: 1038, startPoint y: 212, endPoint x: 1211, endPoint y: 336, distance: 212.8
click at [1177, 336] on div "6. How to create holistic systems" at bounding box center [1125, 317] width 182 height 166
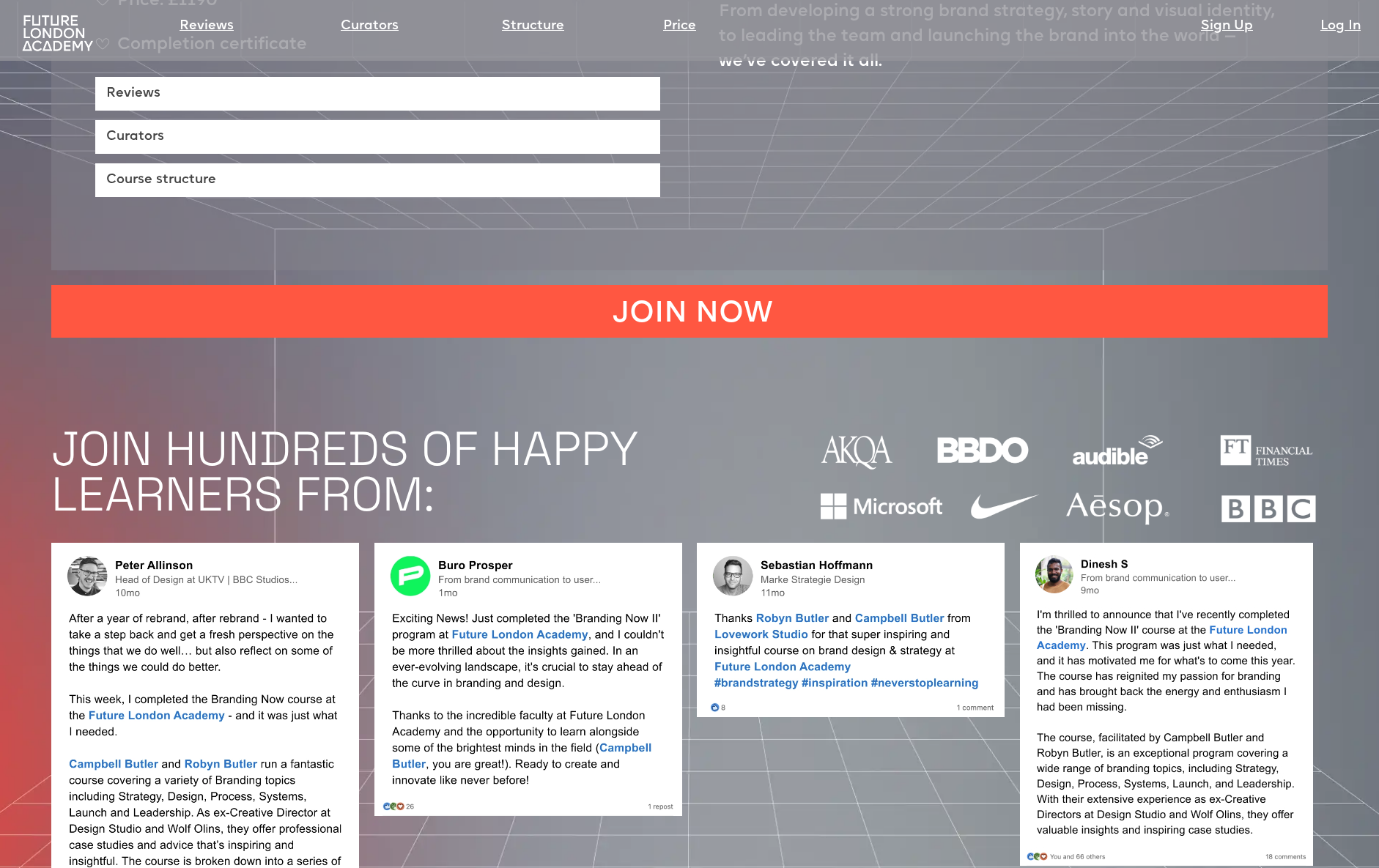
scroll to position [1108, 0]
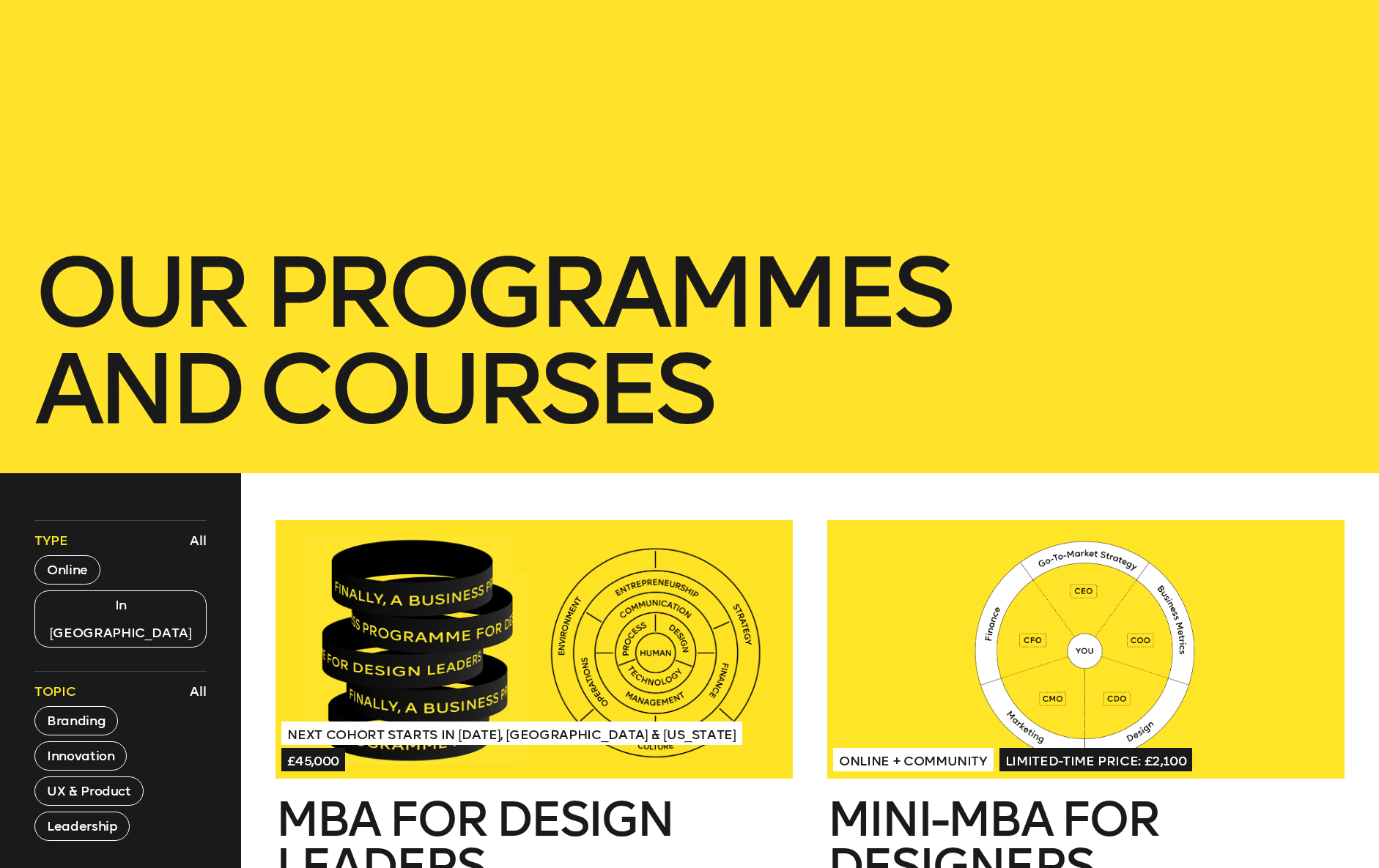
scroll to position [144, 0]
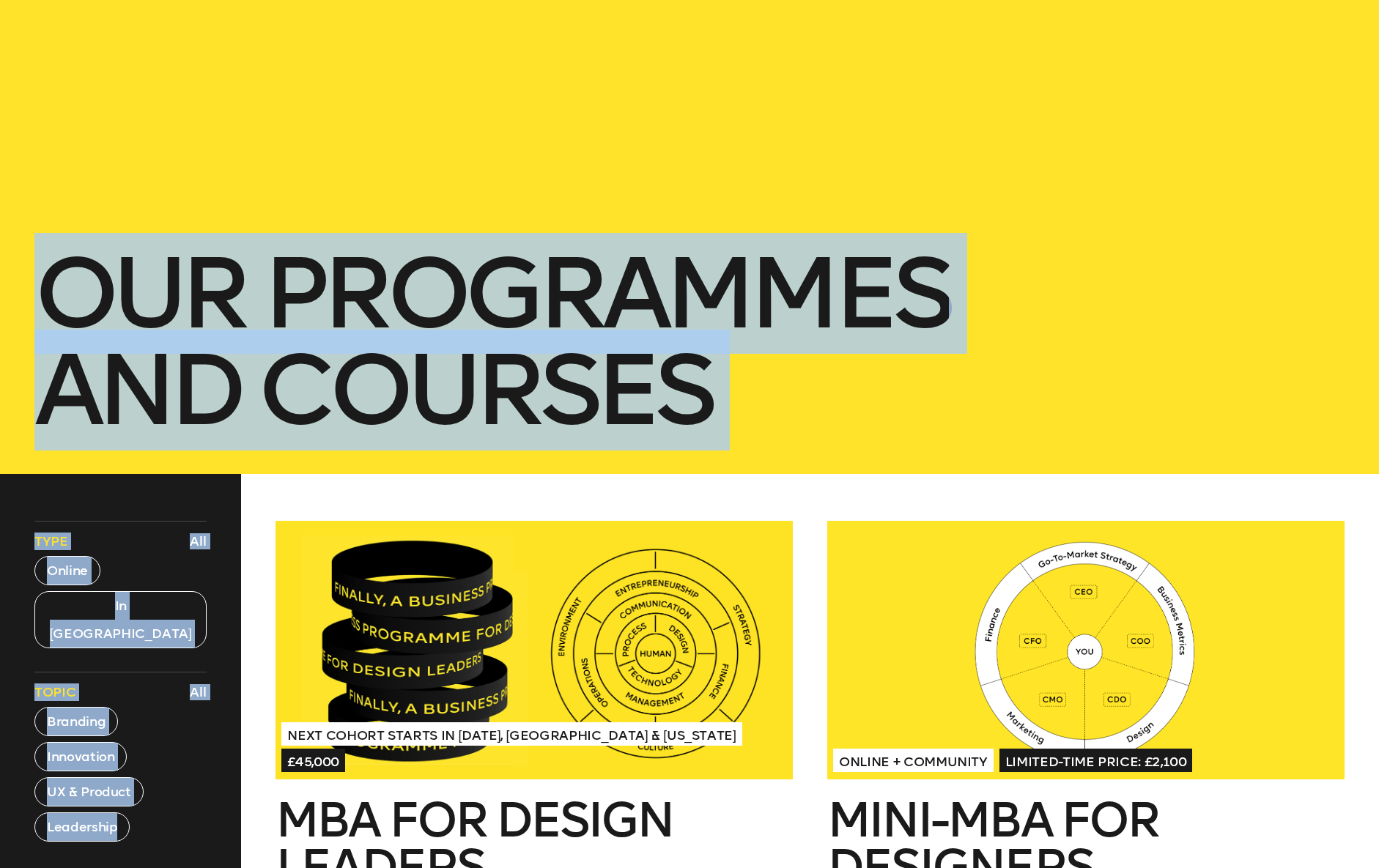
drag, startPoint x: 61, startPoint y: 280, endPoint x: 642, endPoint y: 500, distance: 621.3
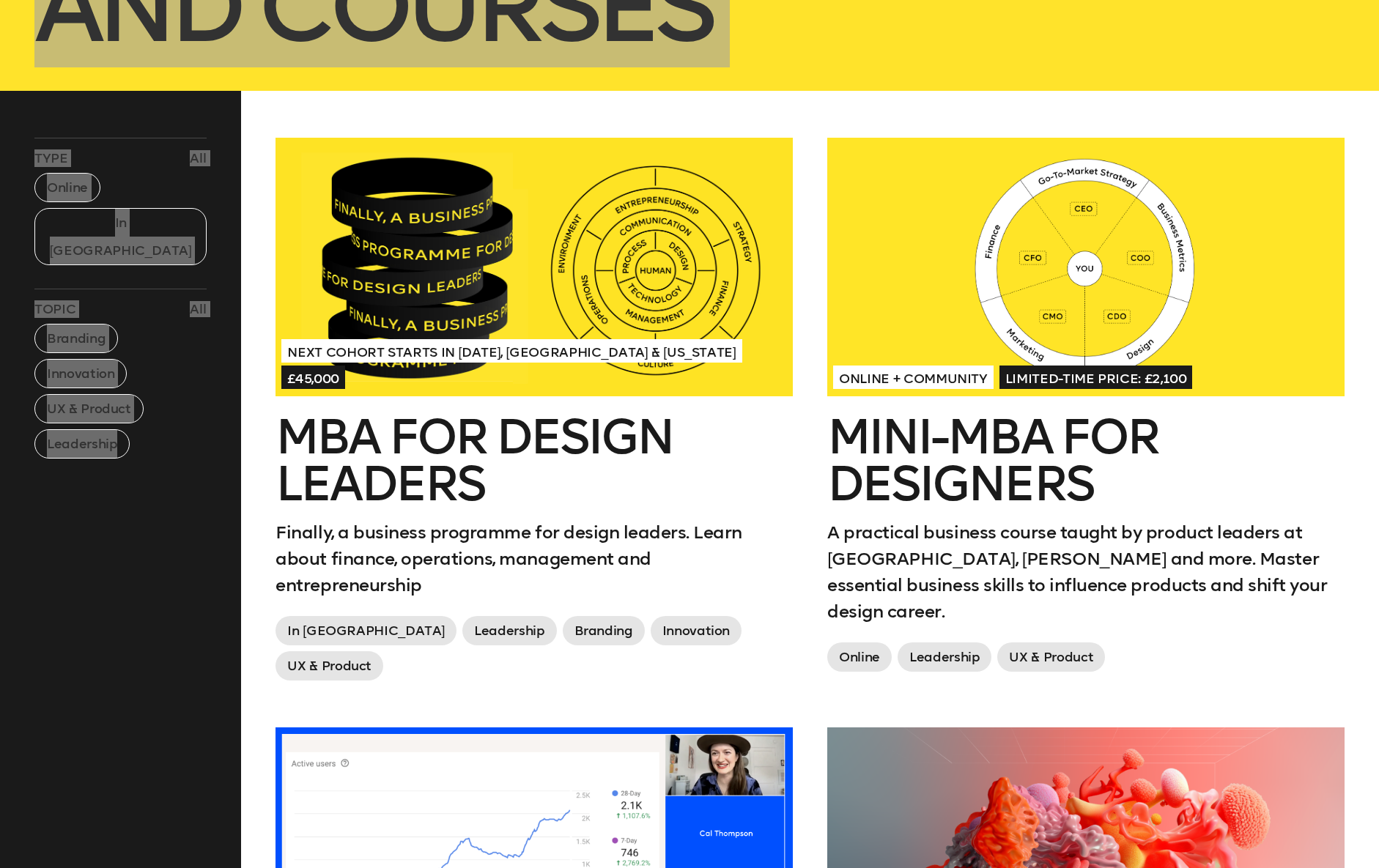
scroll to position [523, 0]
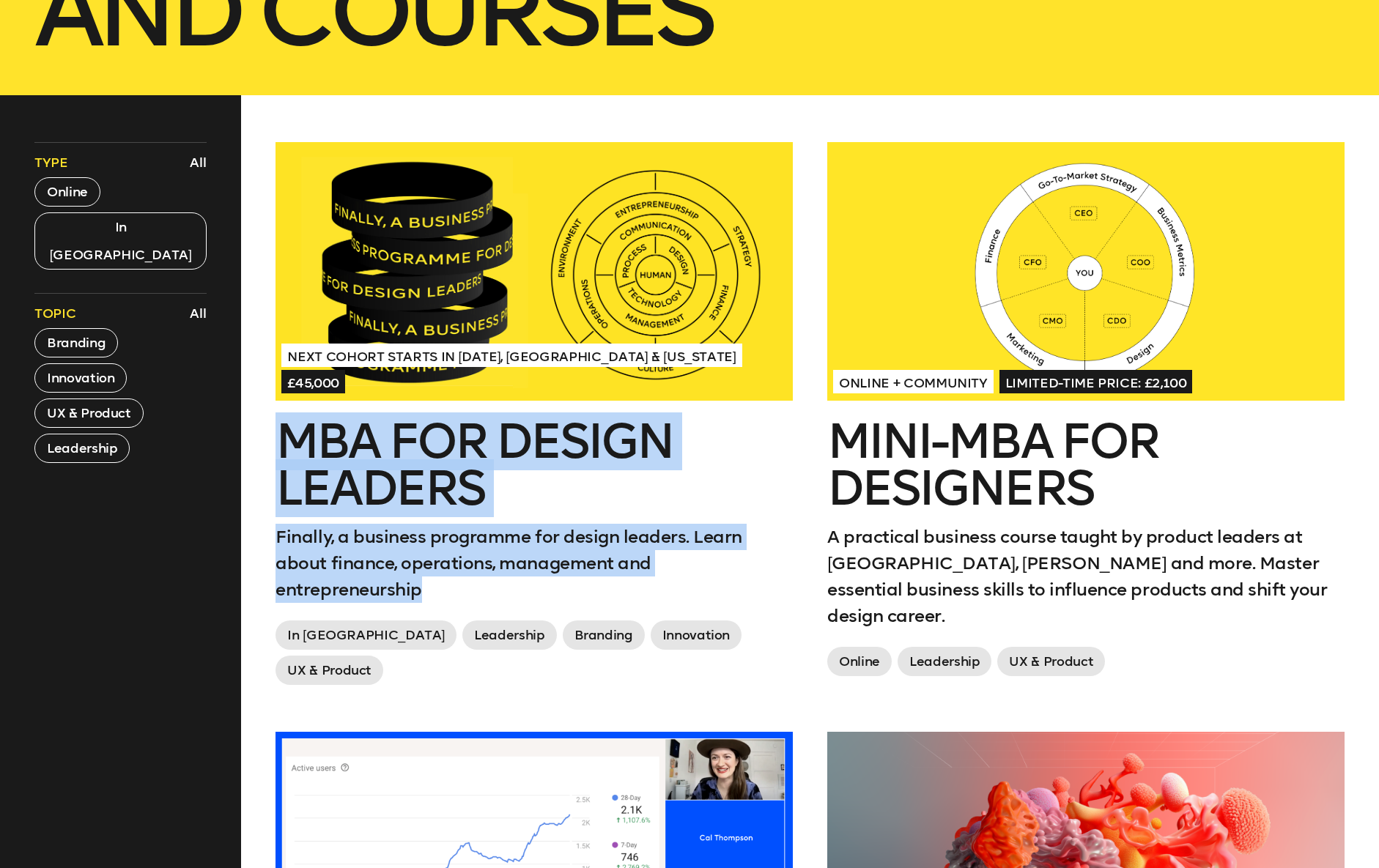
drag, startPoint x: 264, startPoint y: 442, endPoint x: 603, endPoint y: 584, distance: 367.5
click at [603, 584] on div "Next Cohort Starts in [DATE], [GEOGRAPHIC_DATA] & [US_STATE] £45,000 MBA for De…" at bounding box center [535, 437] width 552 height 590
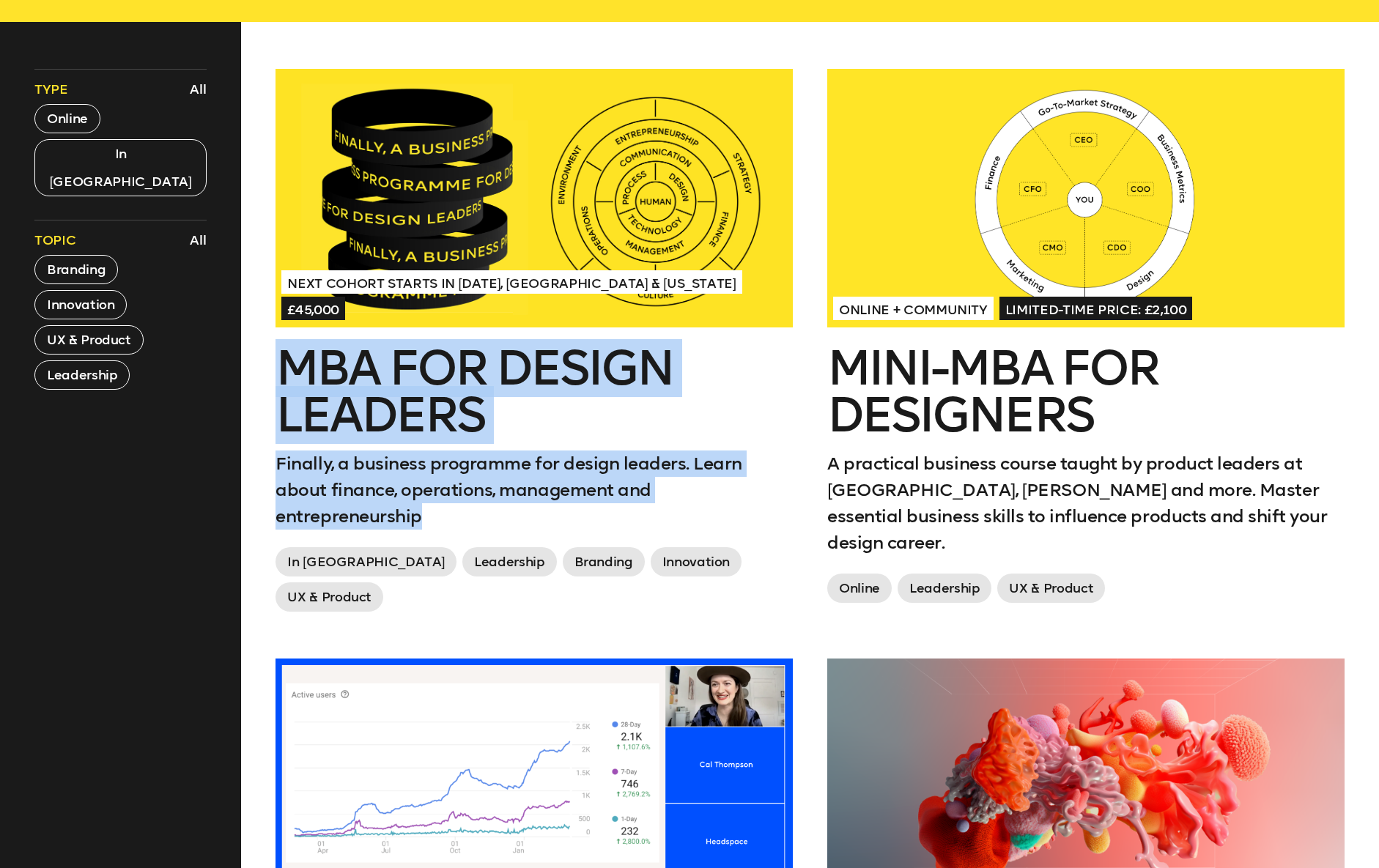
scroll to position [597, 0]
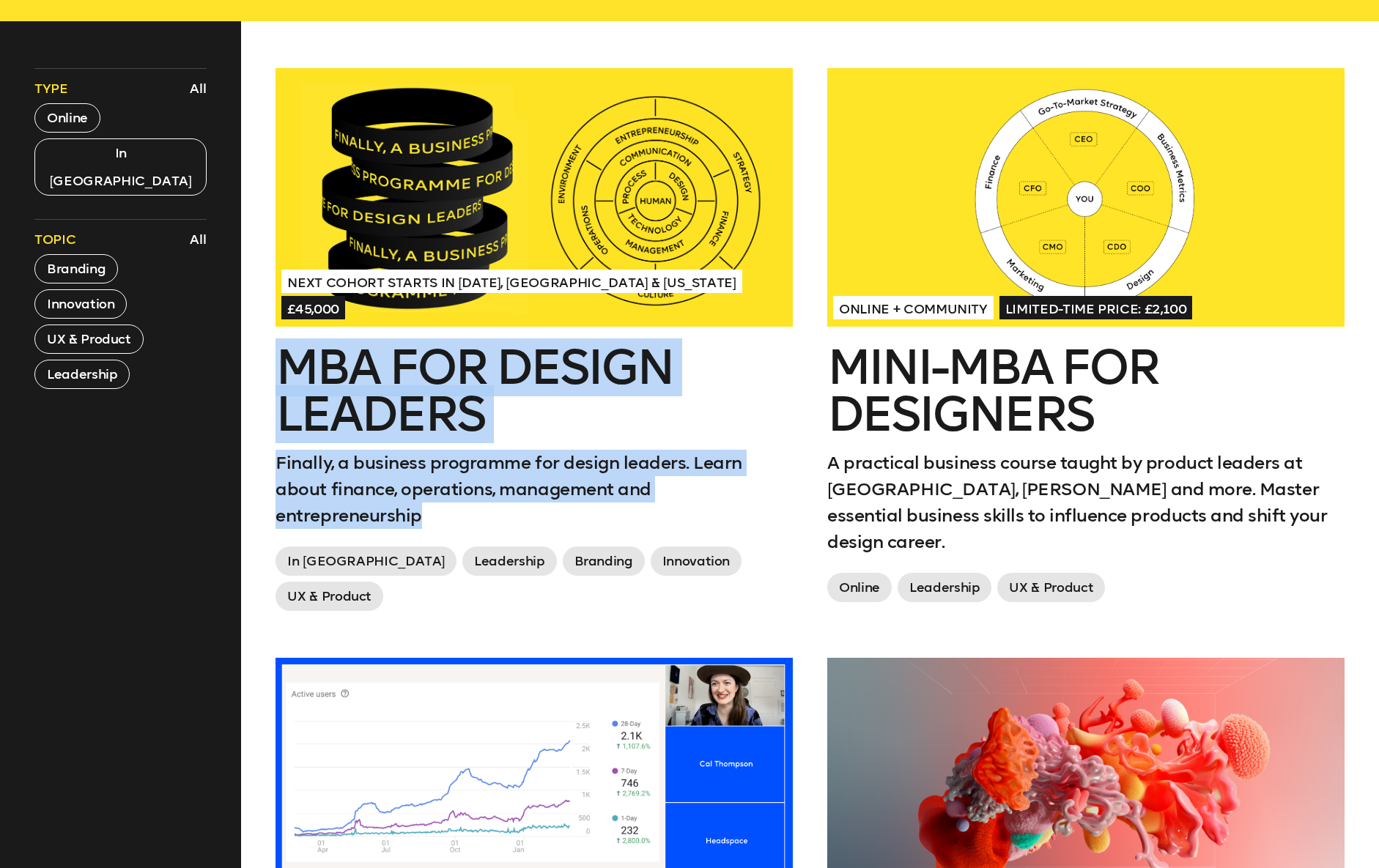
click at [805, 443] on div "Next Cohort Starts in [DATE], [GEOGRAPHIC_DATA] & [US_STATE] £45,000 MBA for De…" at bounding box center [535, 363] width 552 height 590
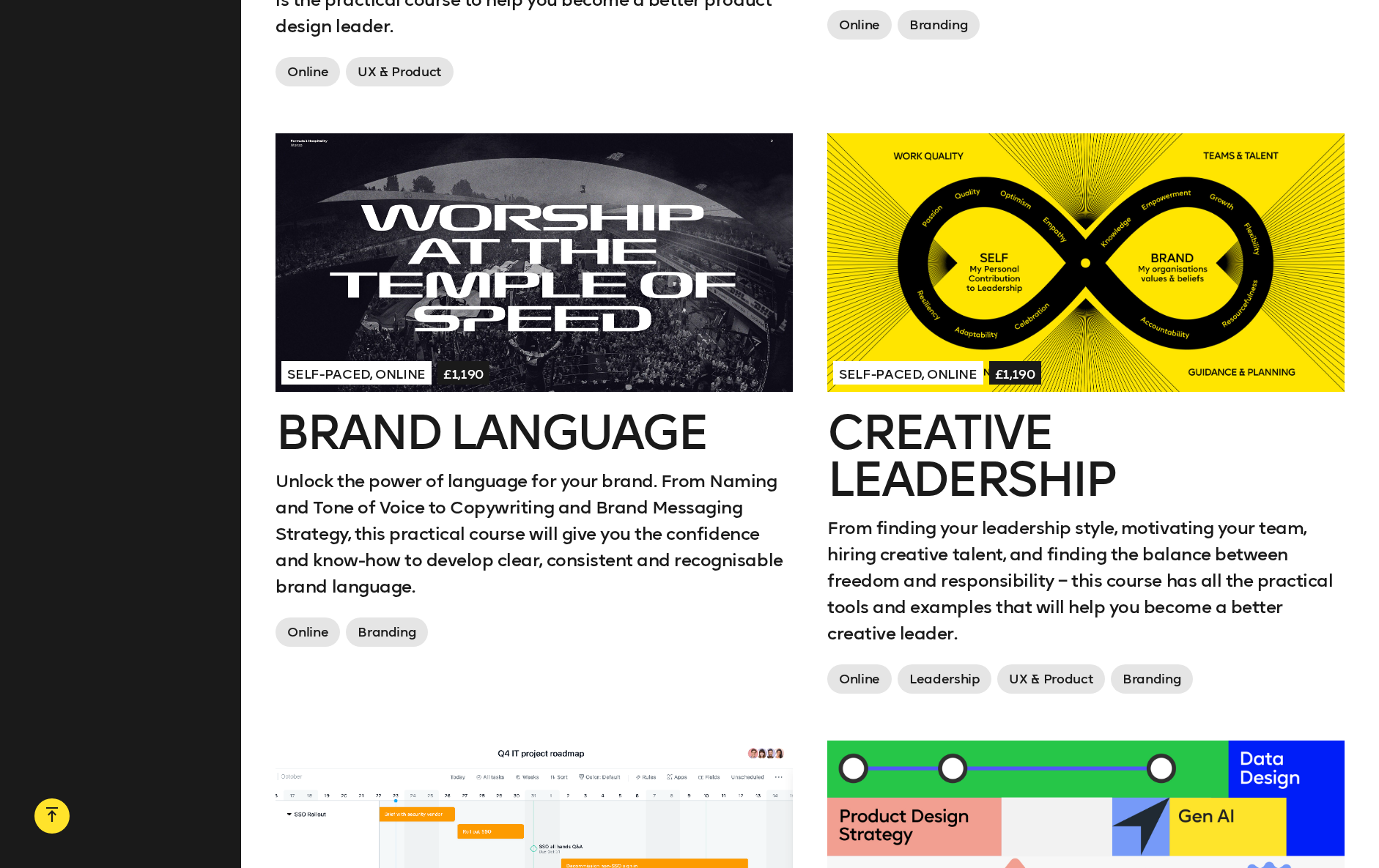
scroll to position [1730, 0]
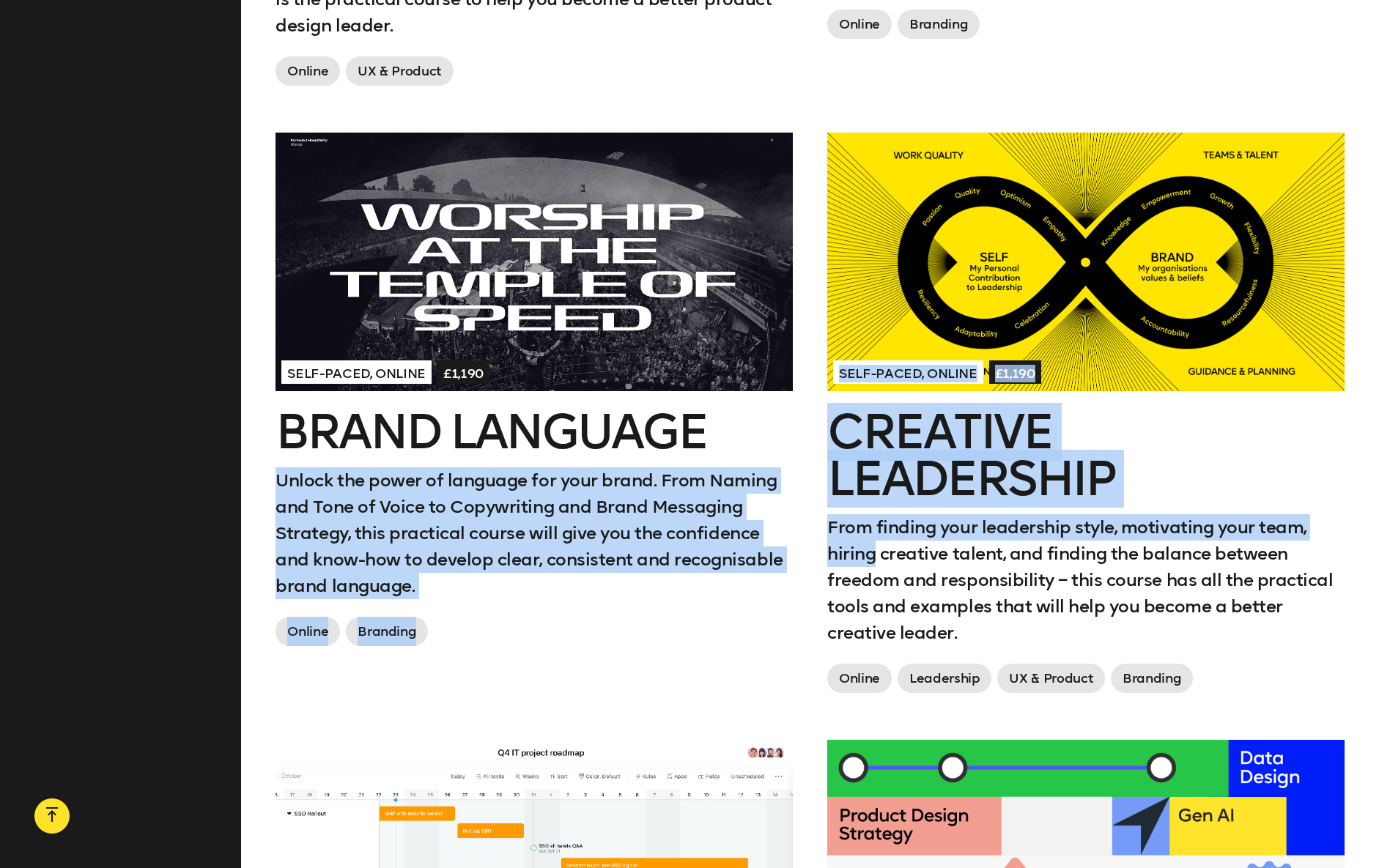
drag, startPoint x: 808, startPoint y: 364, endPoint x: 874, endPoint y: 518, distance: 167.5
click at [874, 518] on div "Next Cohort Starts in [DATE], [GEOGRAPHIC_DATA] & [US_STATE] £45,000 MBA for De…" at bounding box center [811, 774] width 1104 height 3678
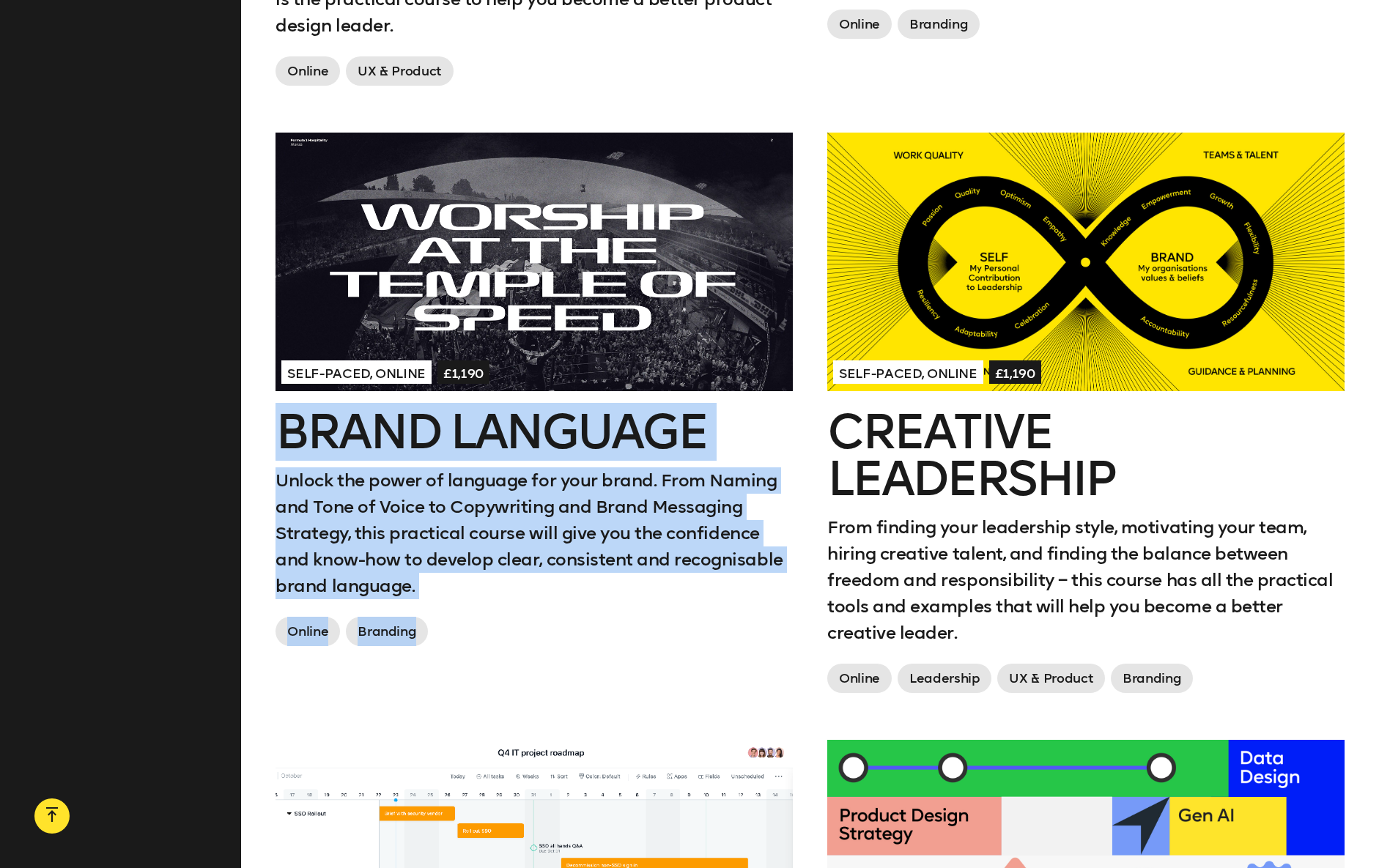
drag, startPoint x: 266, startPoint y: 384, endPoint x: 442, endPoint y: 587, distance: 268.7
click at [442, 587] on div "Self-paced, Online £1,190 Brand Language Unlock the power of language for your …" at bounding box center [535, 436] width 552 height 608
click at [266, 403] on div "Self-paced, Online £1,190 Brand Language Unlock the power of language for your …" at bounding box center [535, 436] width 552 height 608
drag, startPoint x: 266, startPoint y: 403, endPoint x: 425, endPoint y: 585, distance: 241.7
click at [425, 585] on div "Self-paced, Online £1,190 Brand Language Unlock the power of language for your …" at bounding box center [535, 436] width 552 height 608
